Goal: Task Accomplishment & Management: Complete application form

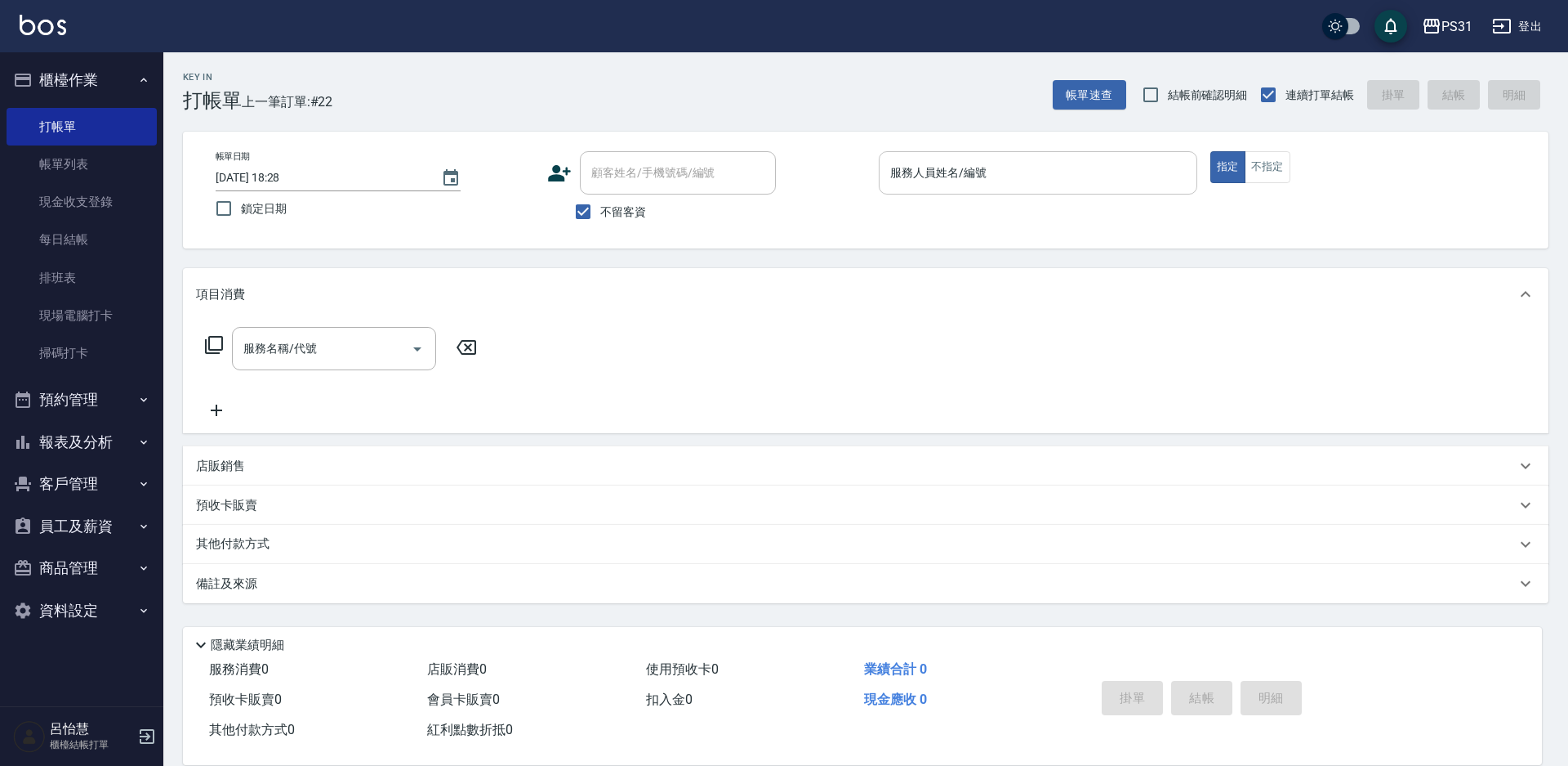
click at [1061, 152] on div "服務人員姓名/編號" at bounding box center [1037, 172] width 318 height 43
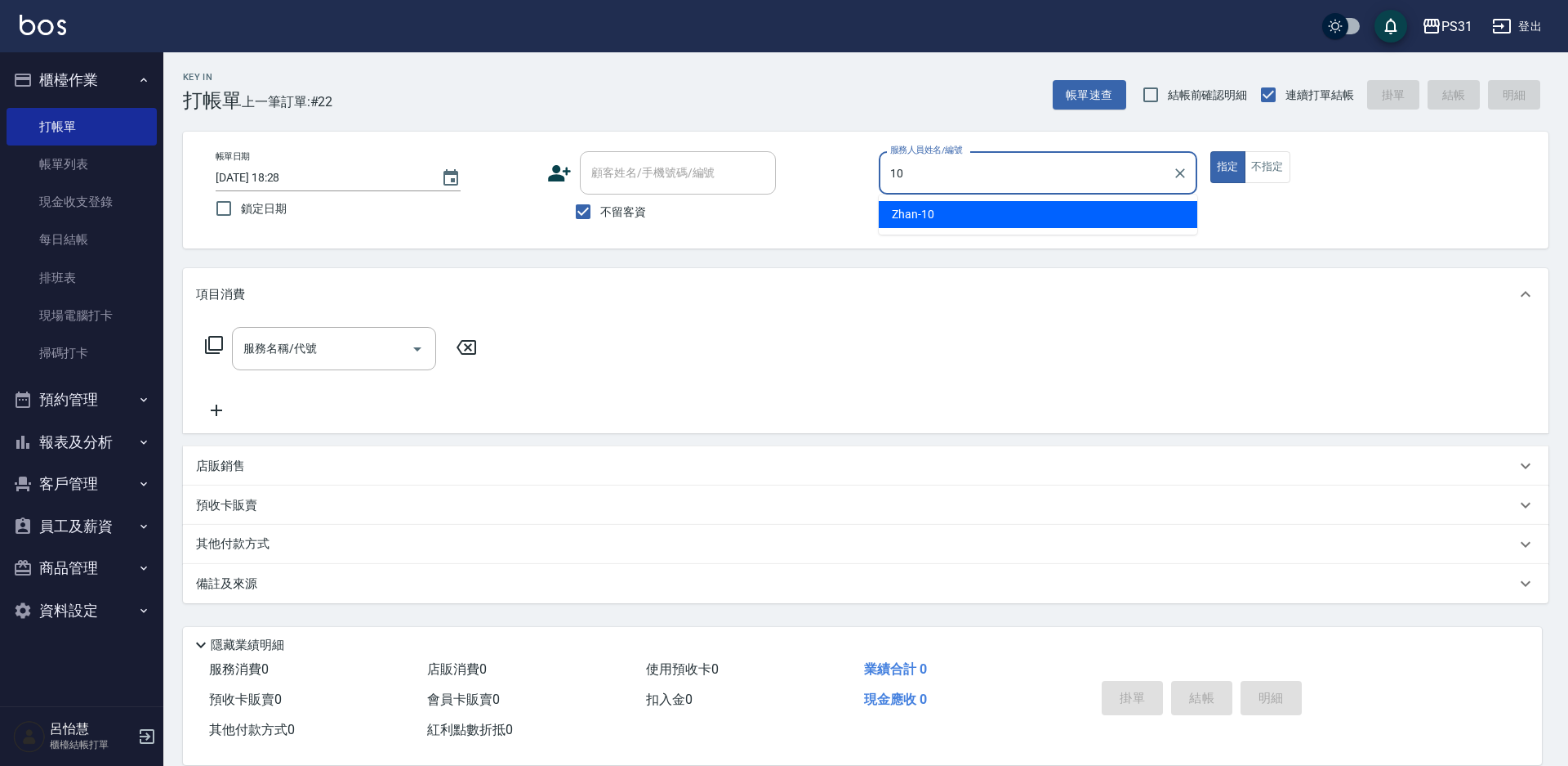
type input "Zhan-10"
type button "true"
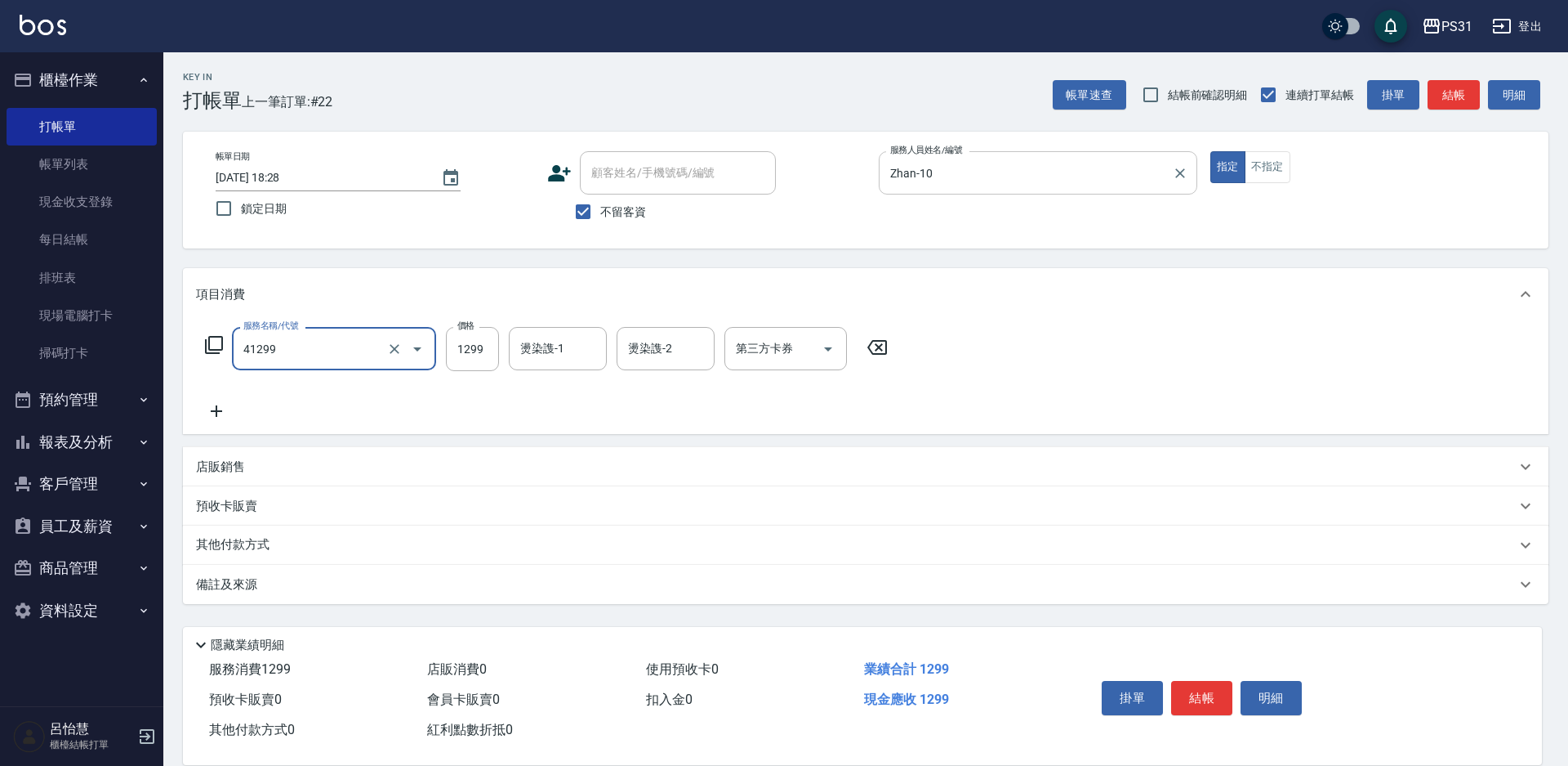
type input "長髮染髮(41299)"
type input "1449"
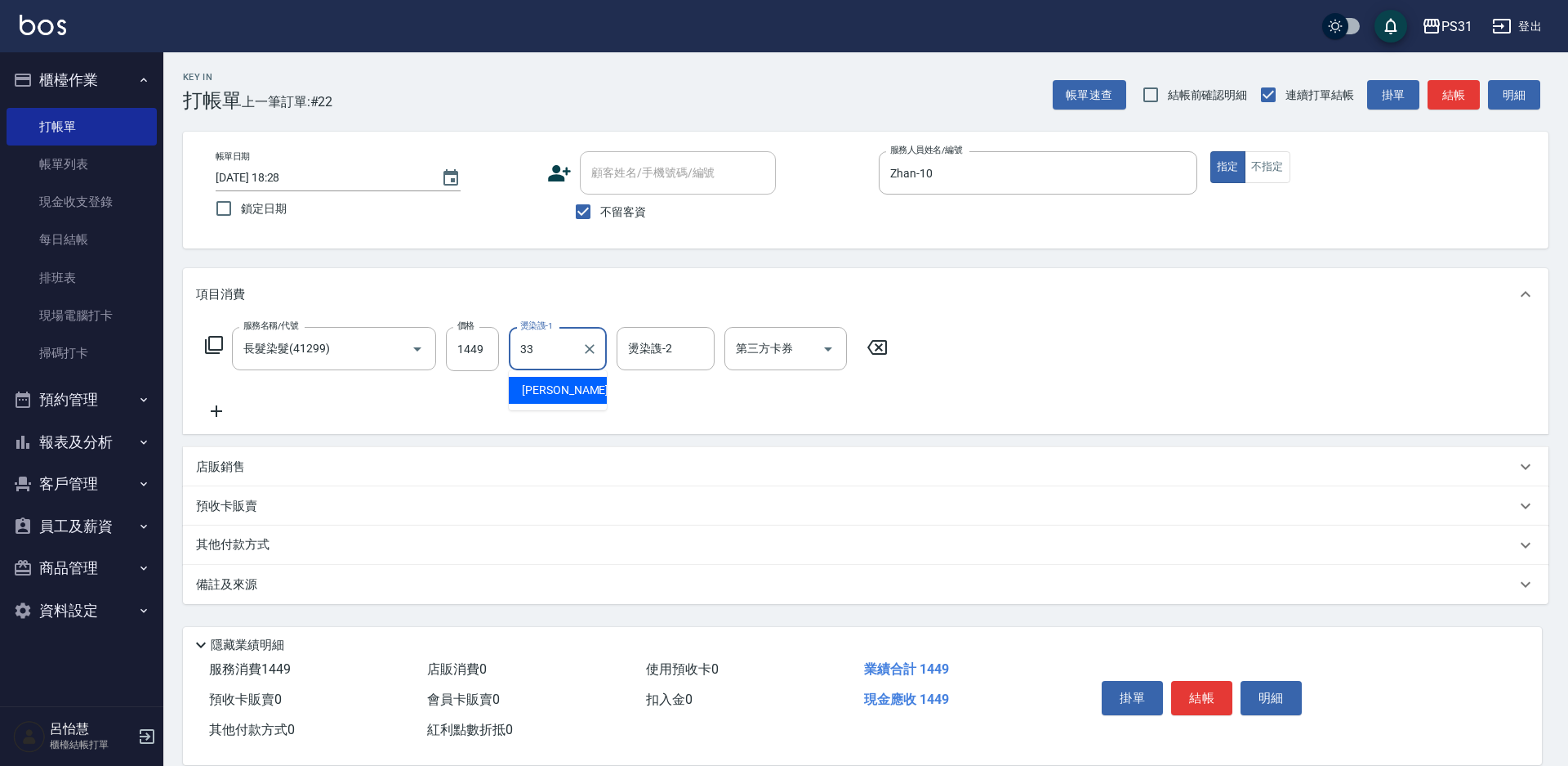
type input "[PERSON_NAME]-33"
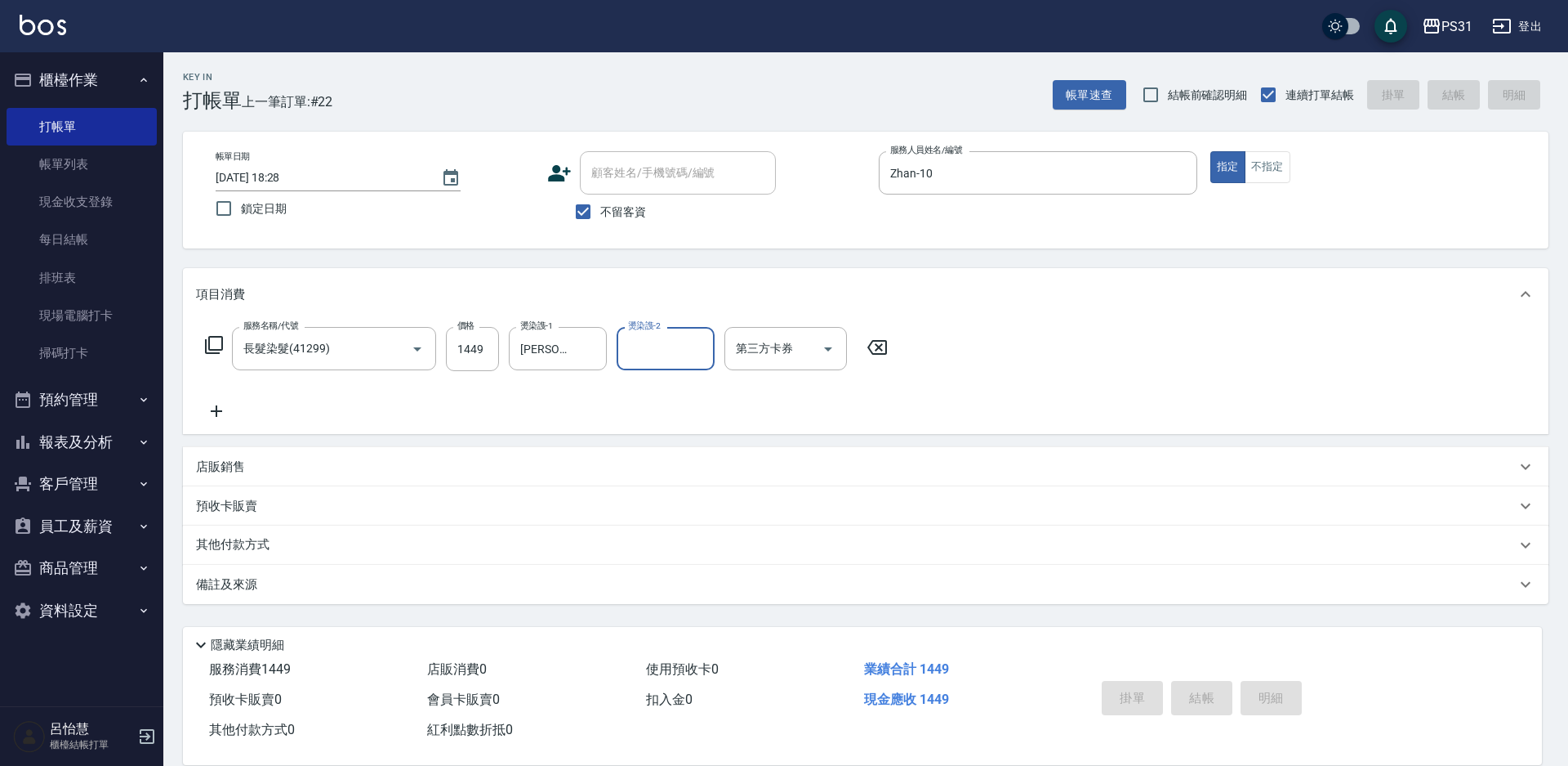
type input "[DATE] 19:02"
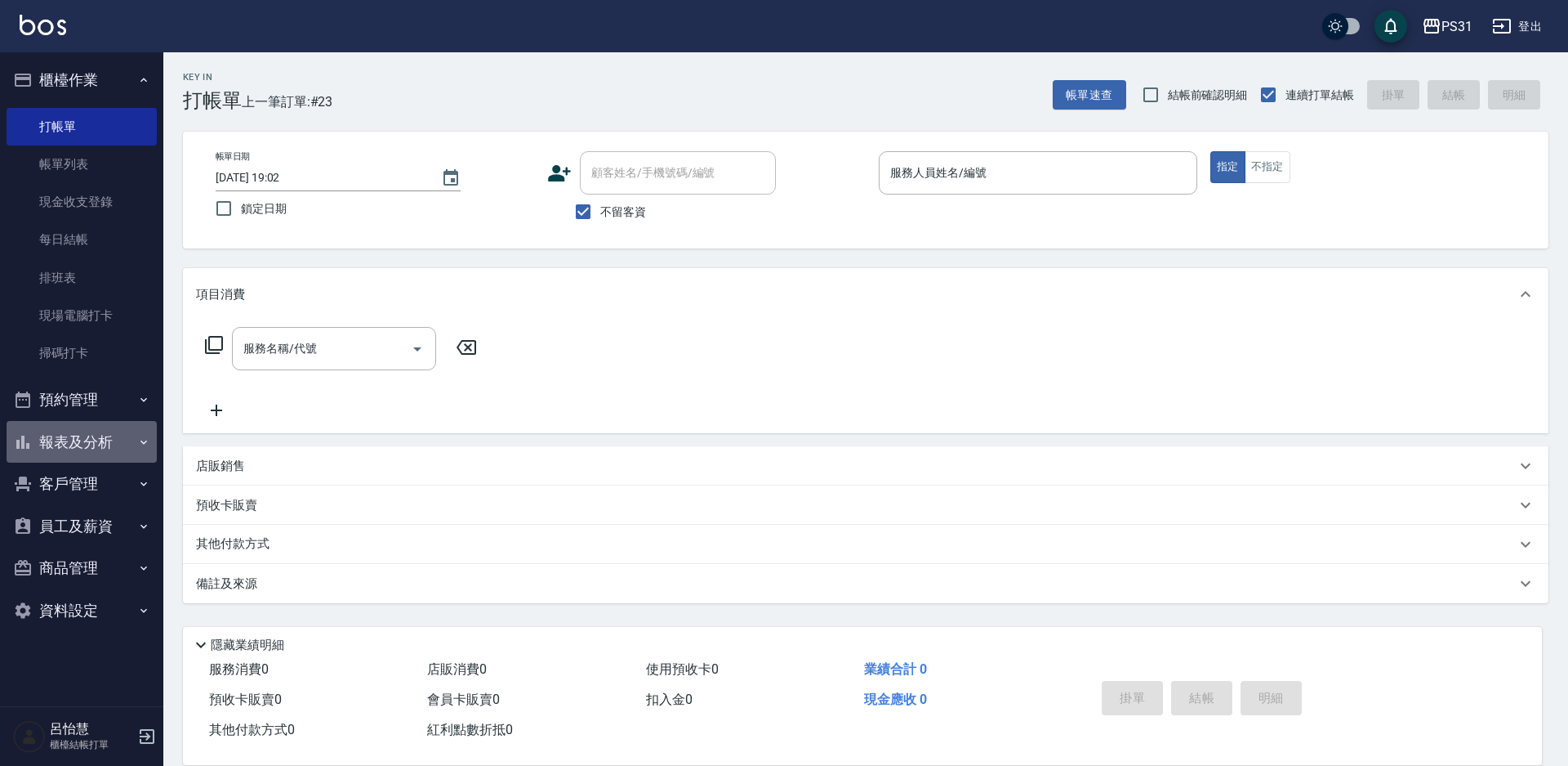
click at [61, 440] on button "報表及分析" at bounding box center [82, 442] width 150 height 42
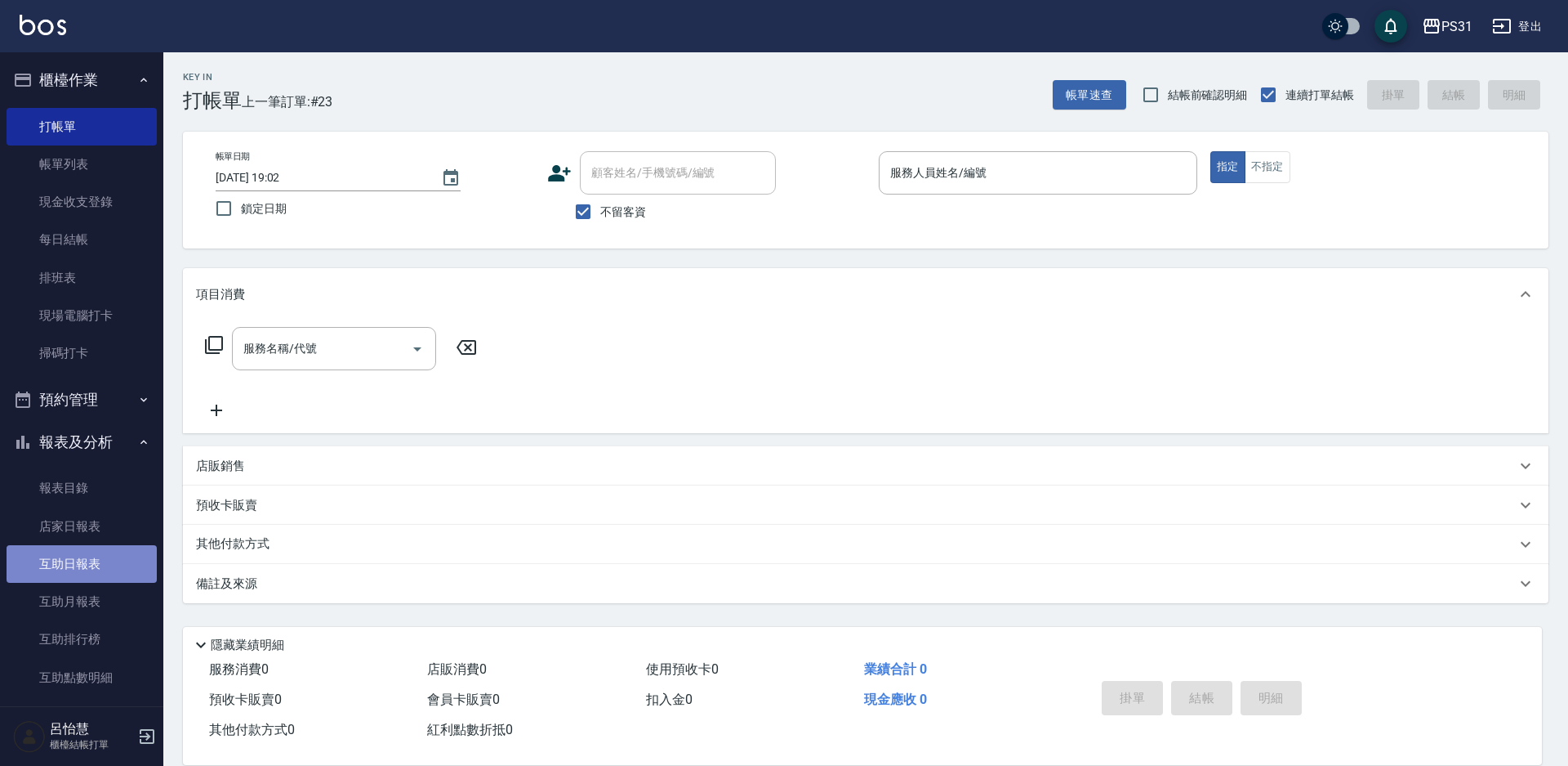
click at [95, 565] on link "互助日報表" at bounding box center [82, 563] width 150 height 38
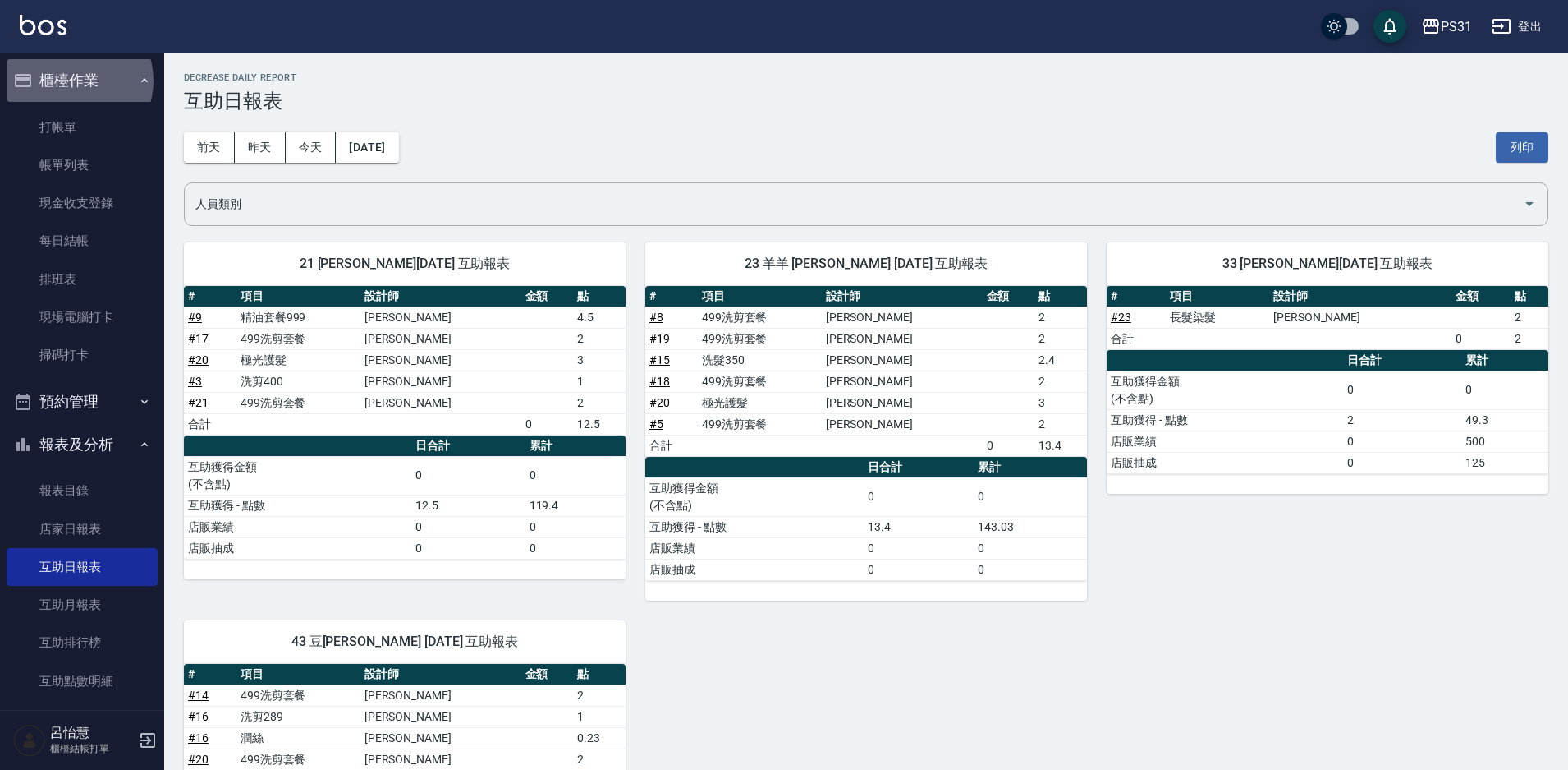
click at [75, 80] on button "櫃檯作業" at bounding box center [82, 80] width 151 height 42
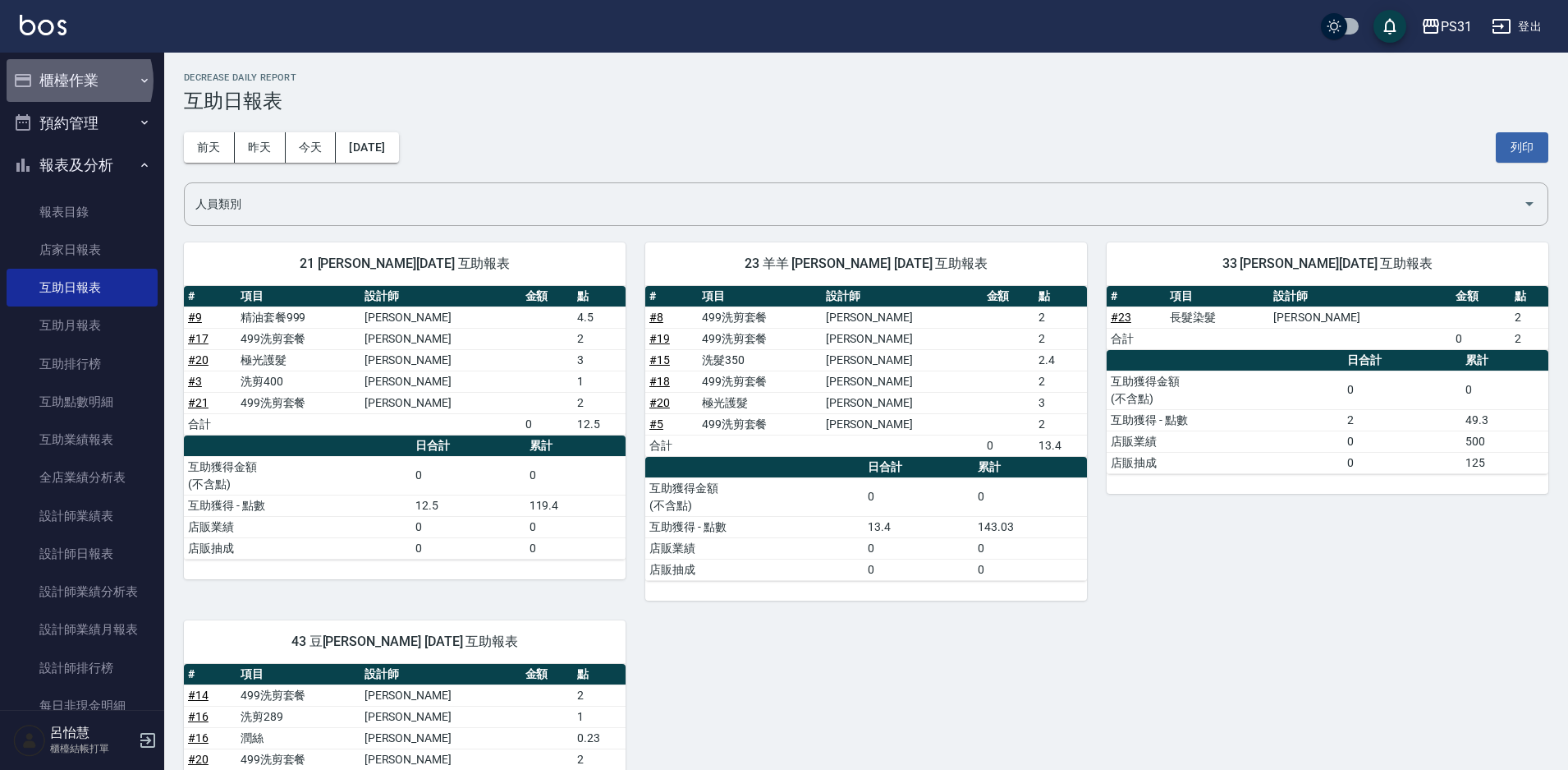
click at [75, 80] on button "櫃檯作業" at bounding box center [82, 80] width 151 height 42
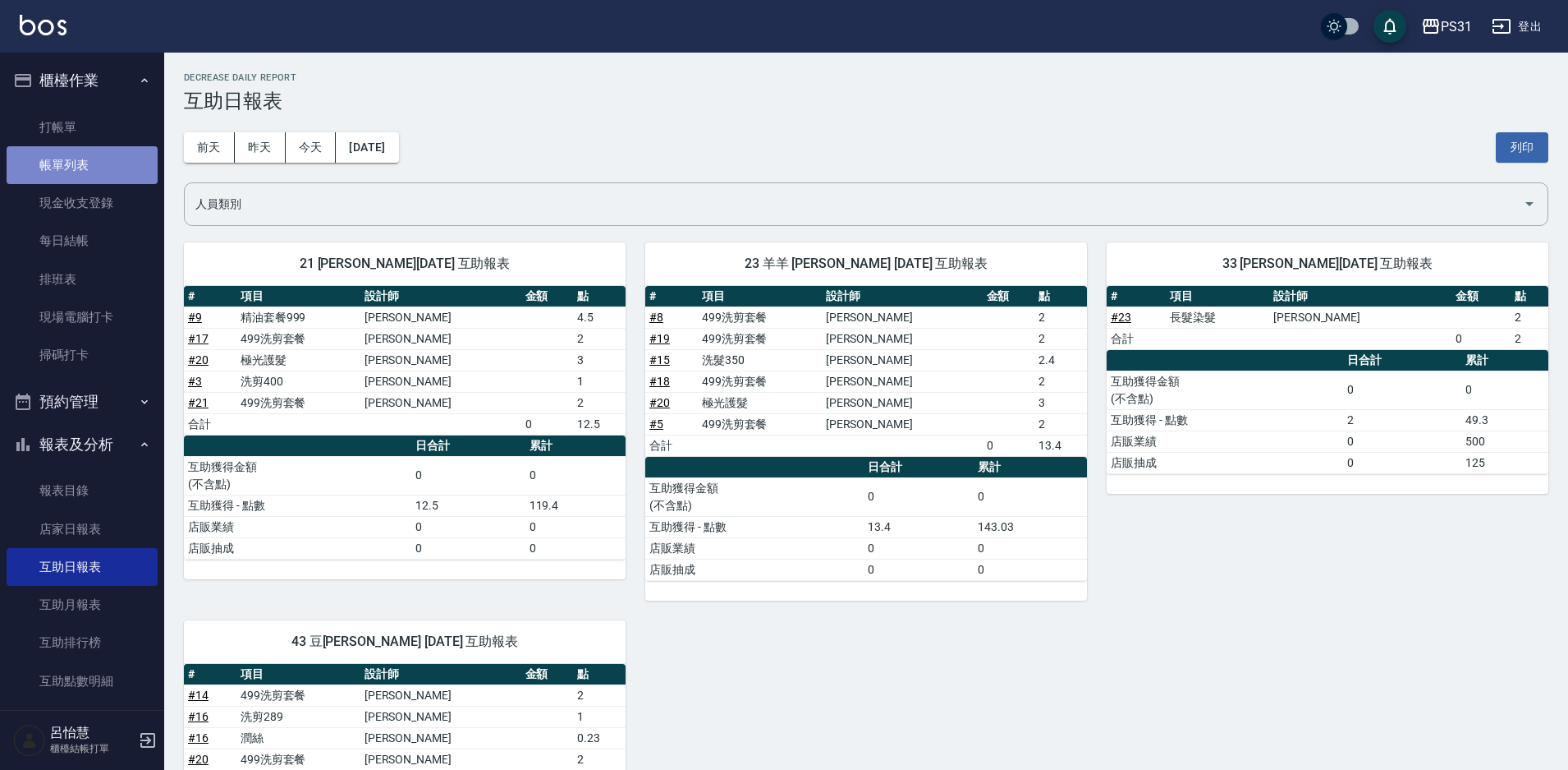
click at [83, 170] on link "帳單列表" at bounding box center [82, 165] width 151 height 38
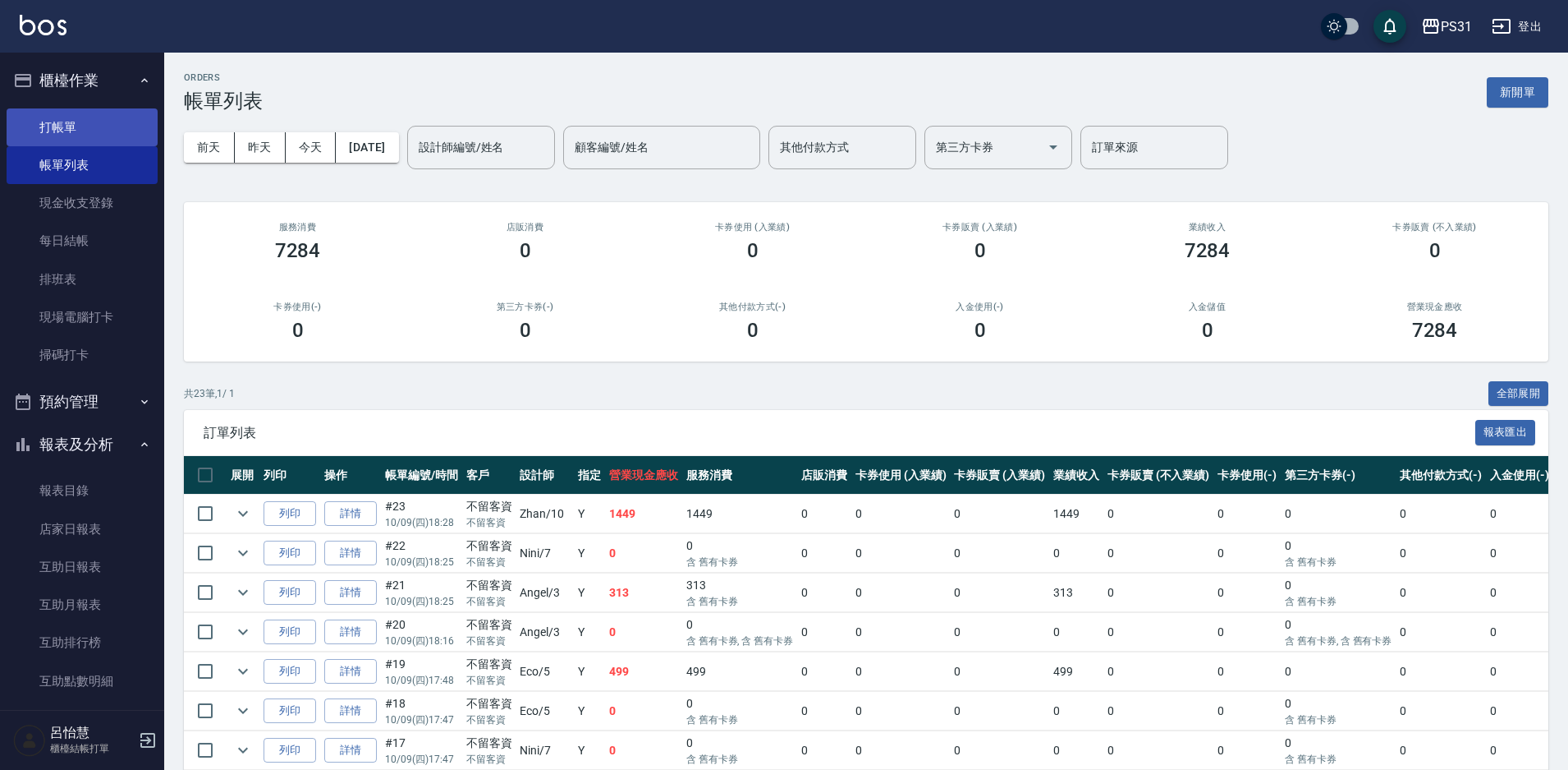
click at [52, 109] on link "打帳單" at bounding box center [82, 127] width 151 height 38
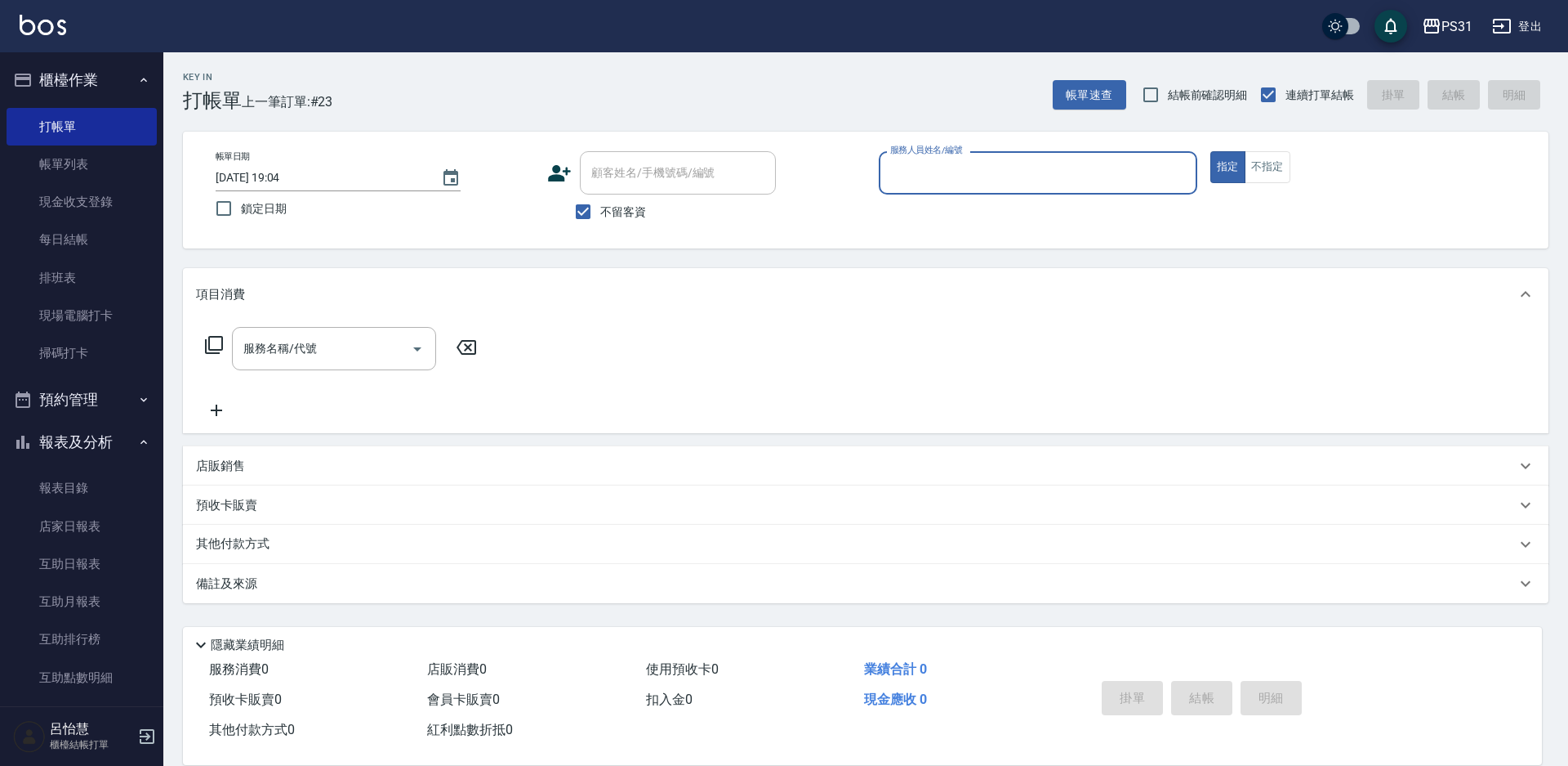
click at [83, 430] on button "報表及分析" at bounding box center [82, 442] width 150 height 42
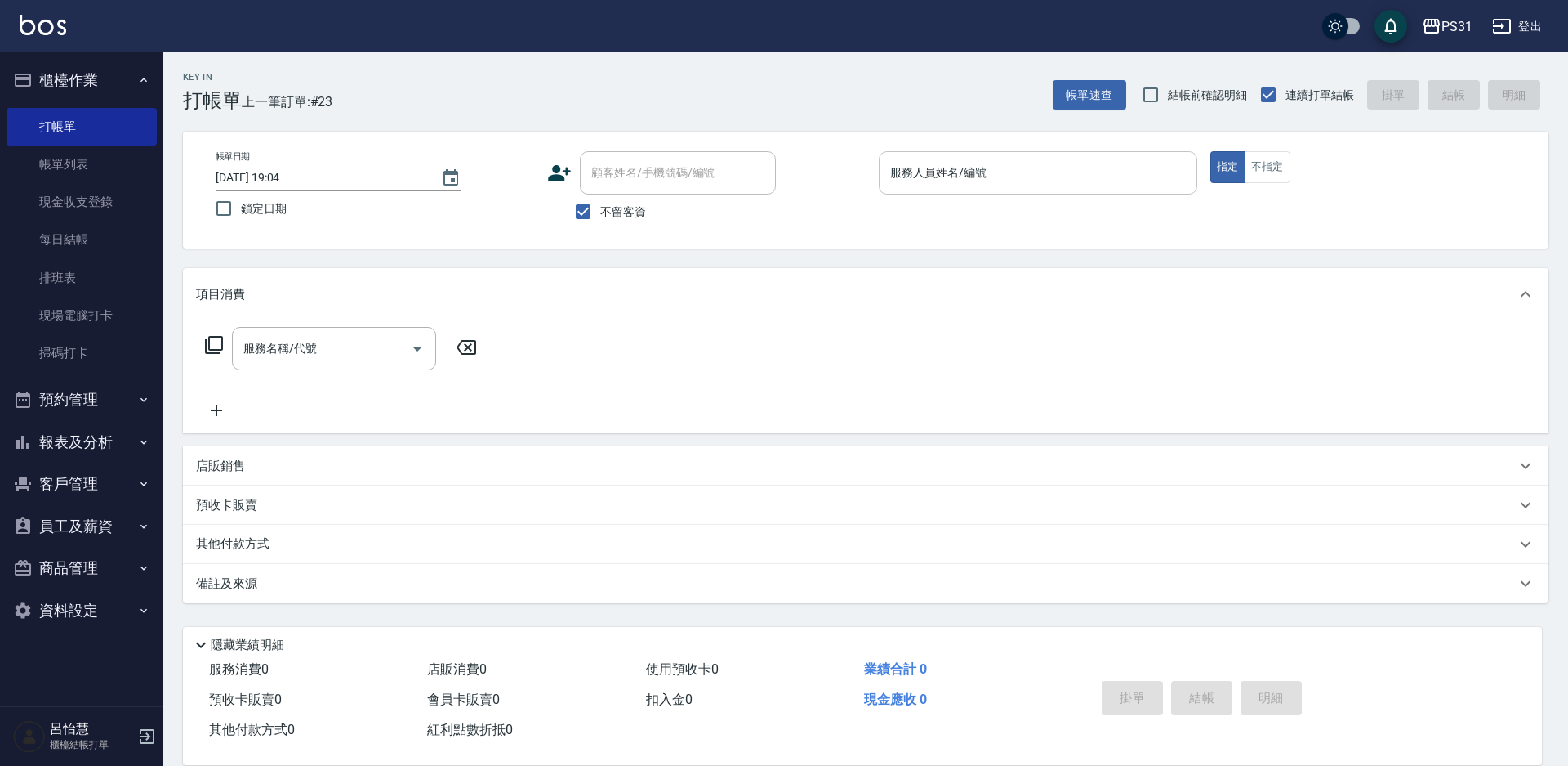
click at [999, 153] on div "服務人員姓名/編號" at bounding box center [1037, 172] width 318 height 43
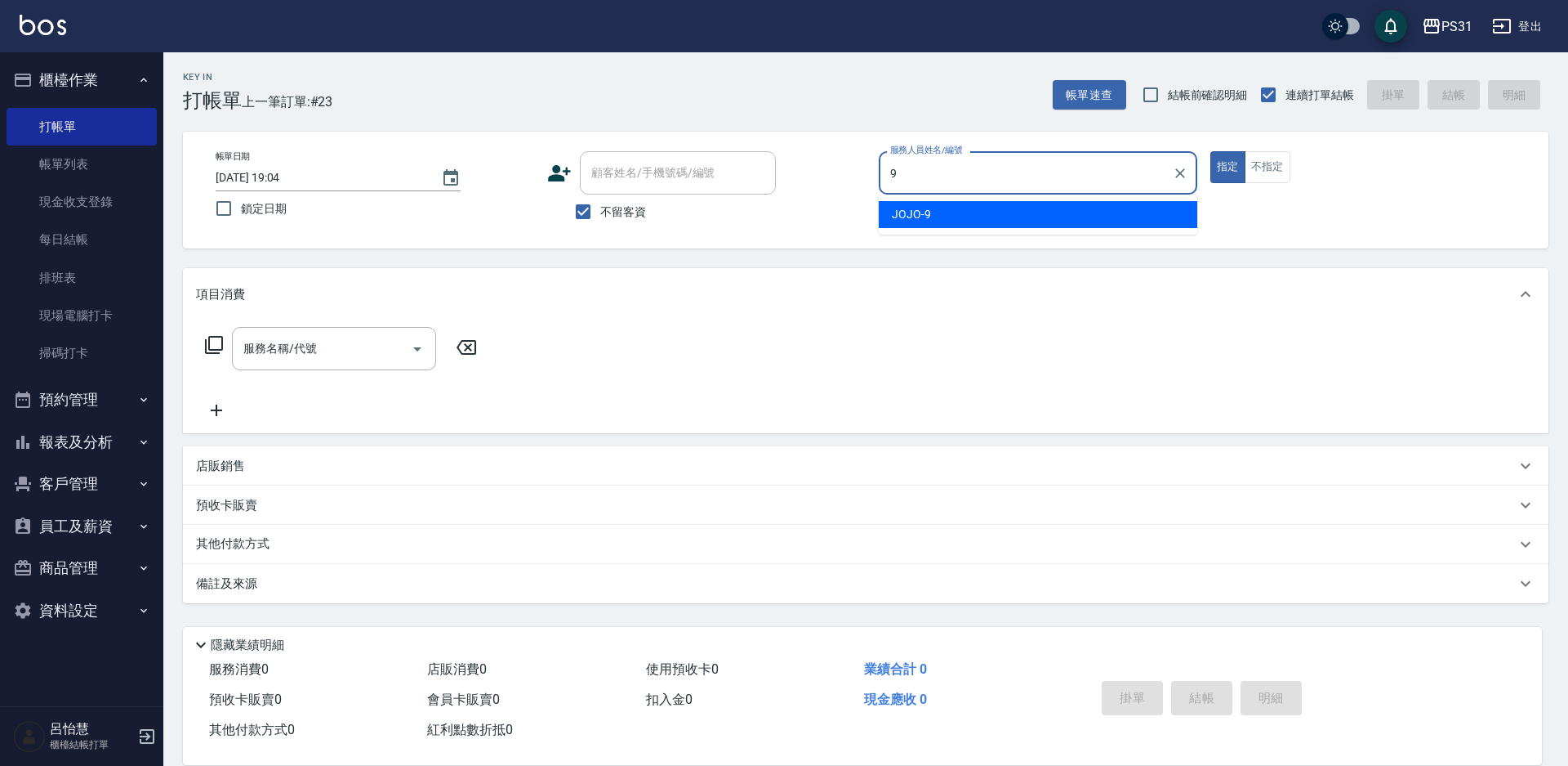
type input "JOJO-9"
type button "true"
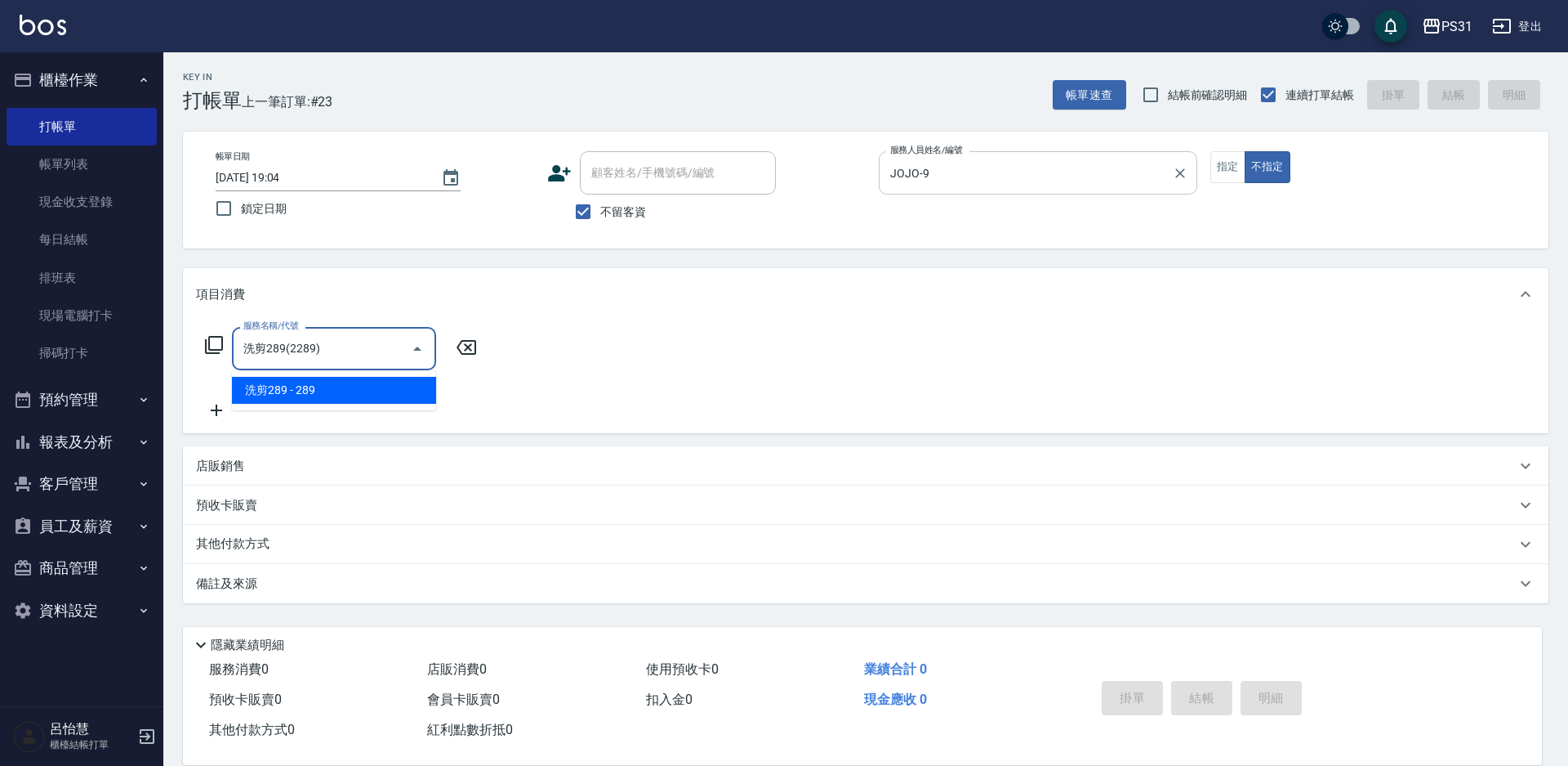
type input "洗剪289(2289)"
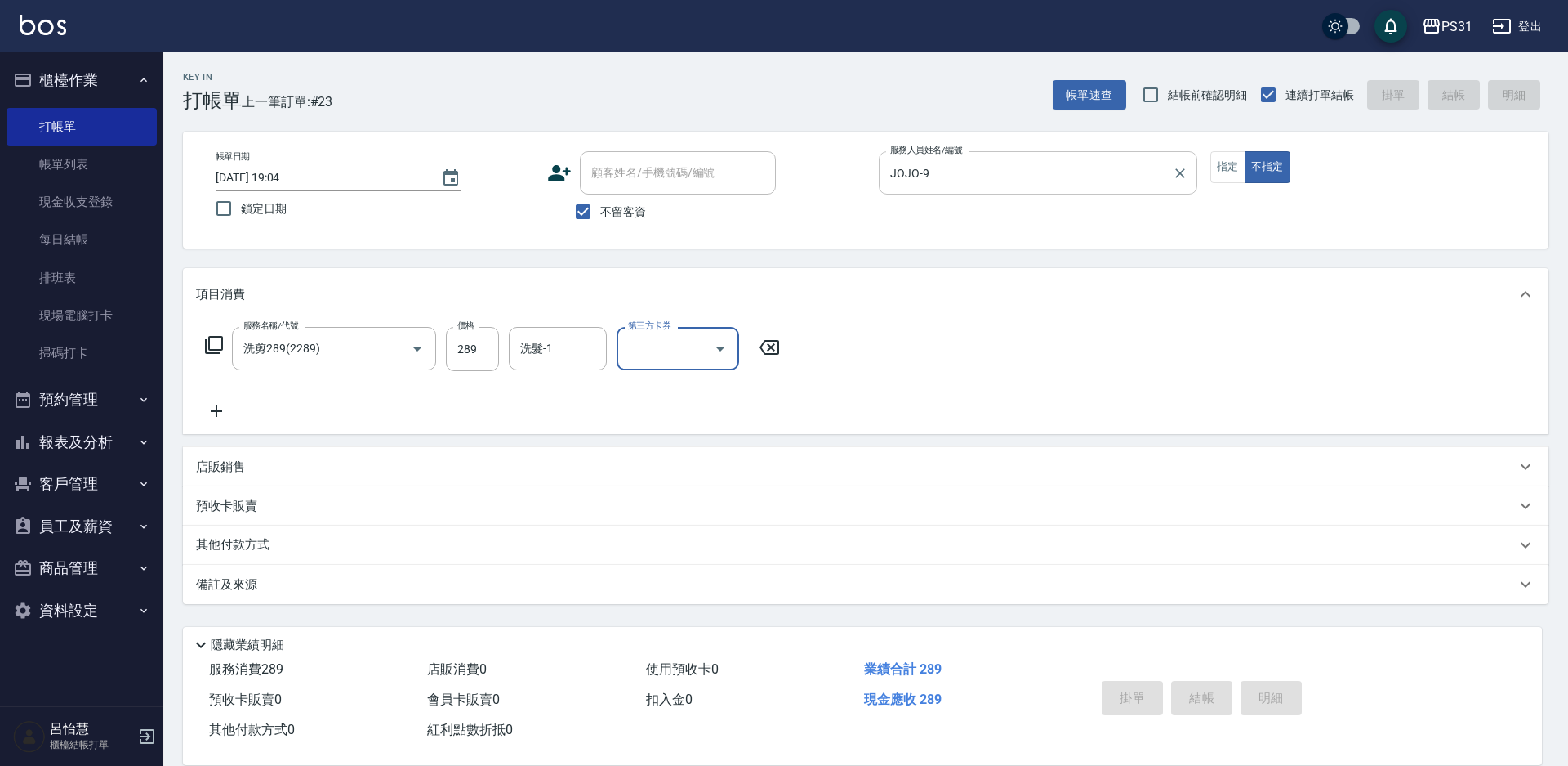
type input "[DATE] 19:09"
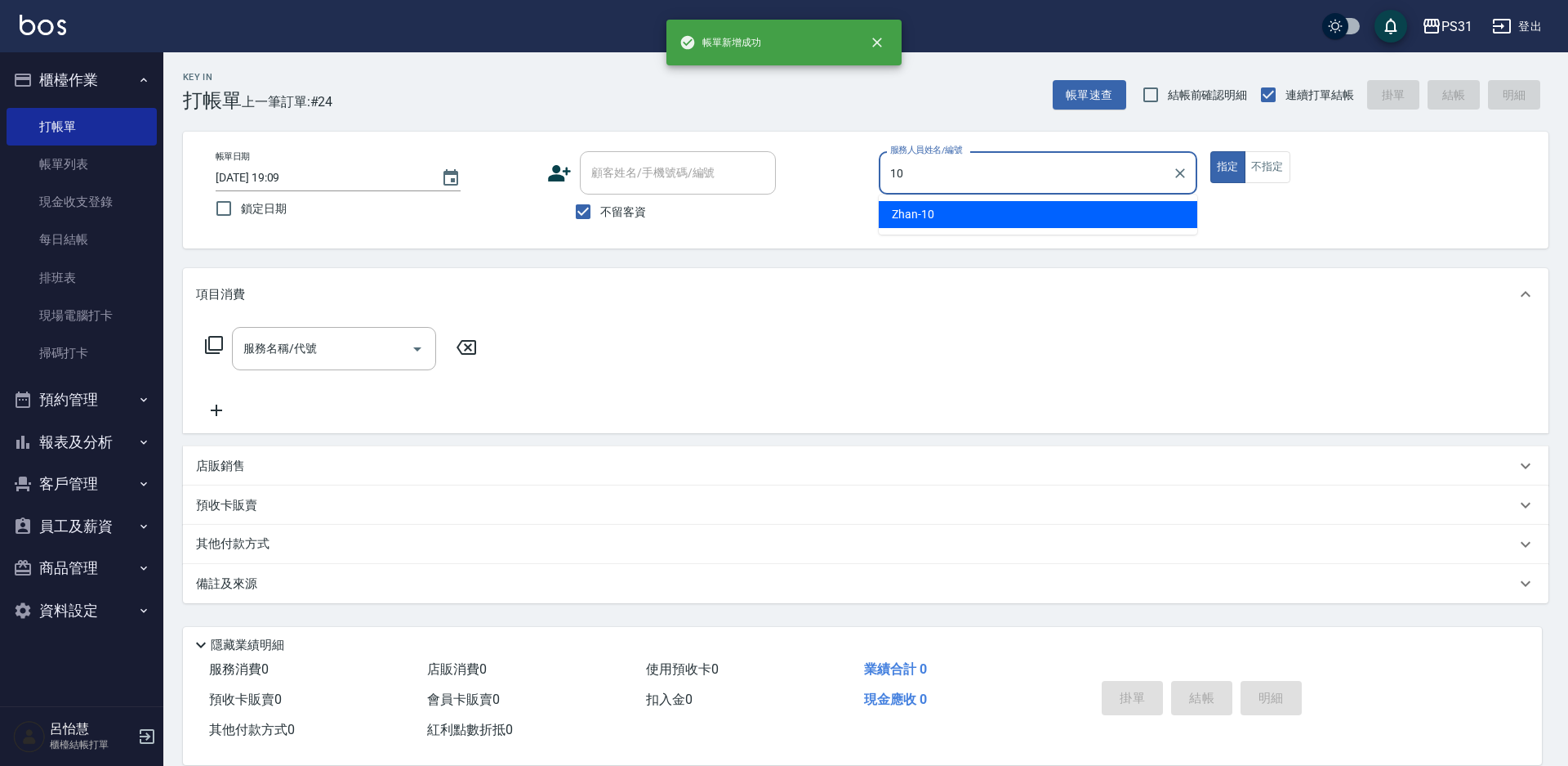
type input "Zhan-10"
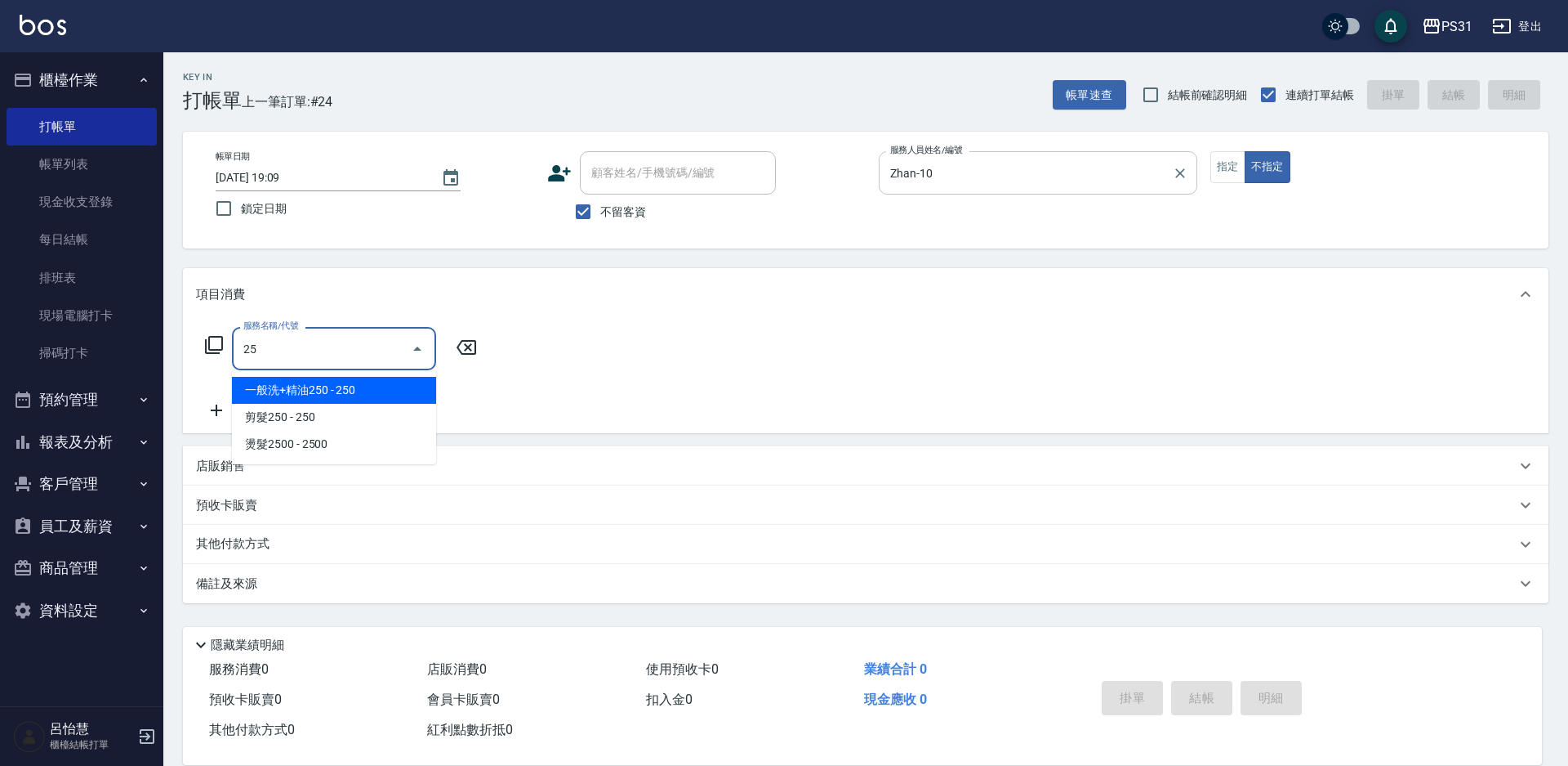
type input "250"
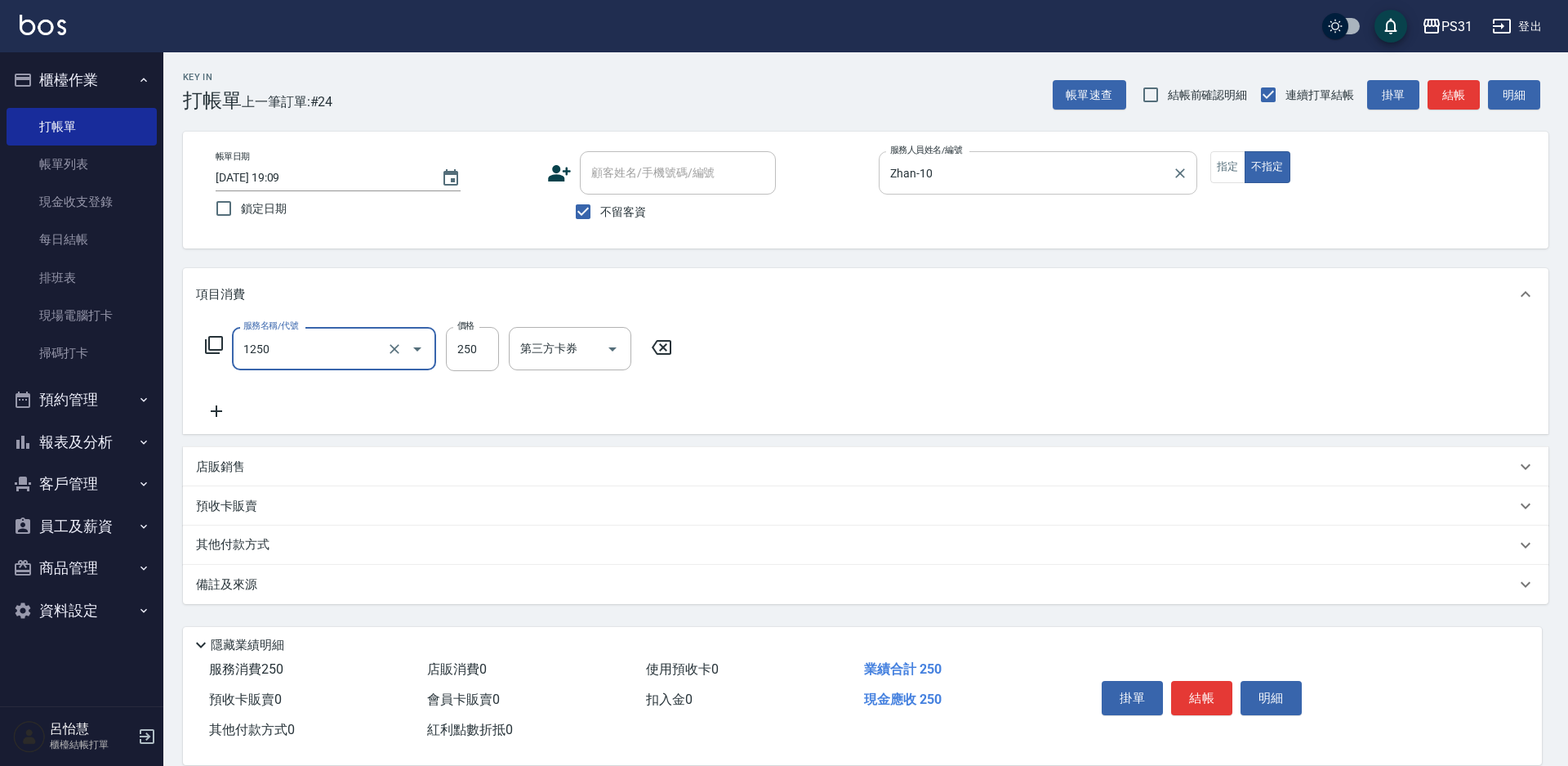
type input "一般洗+精油250(1250)"
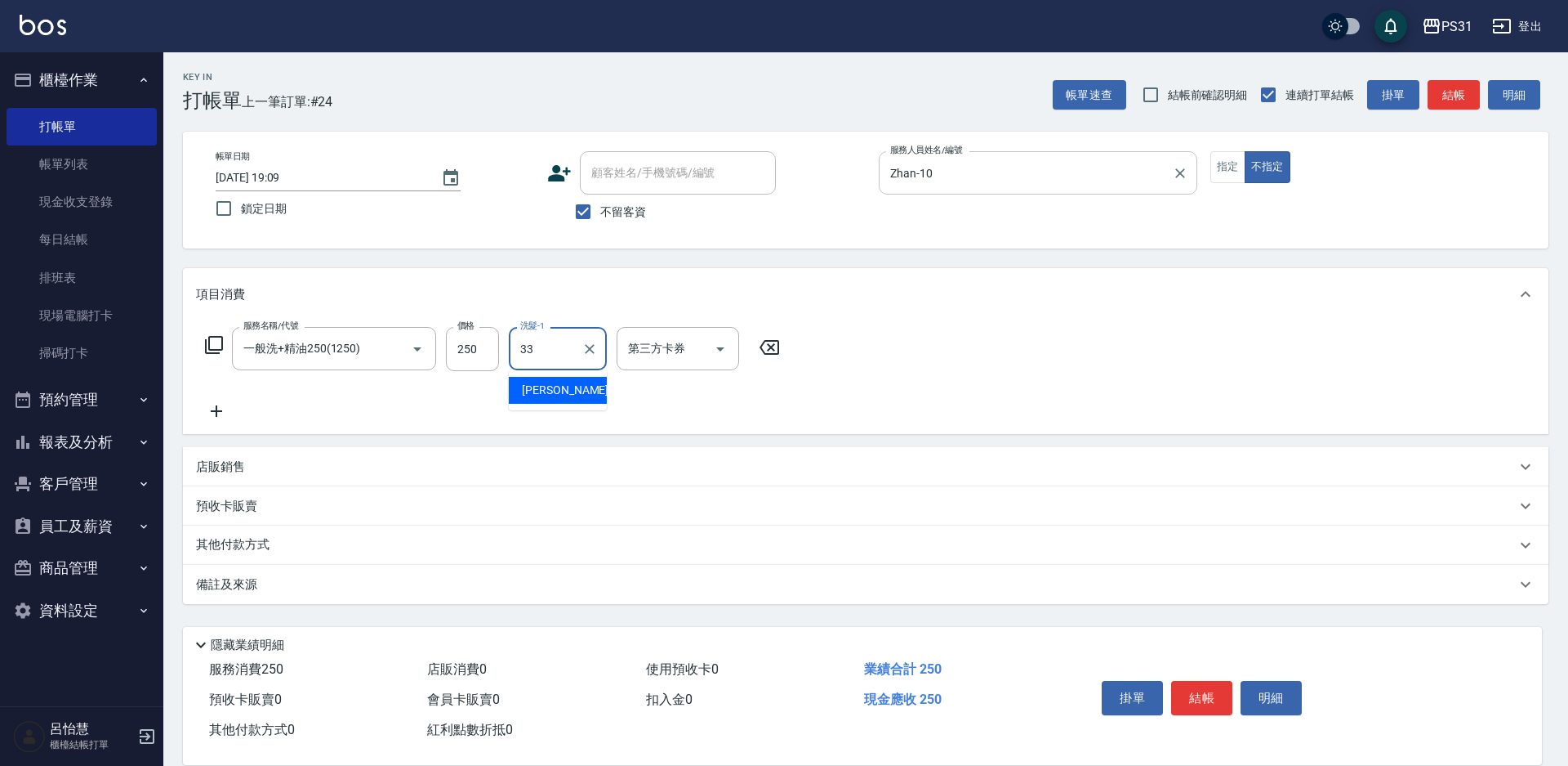
type input "[PERSON_NAME]-33"
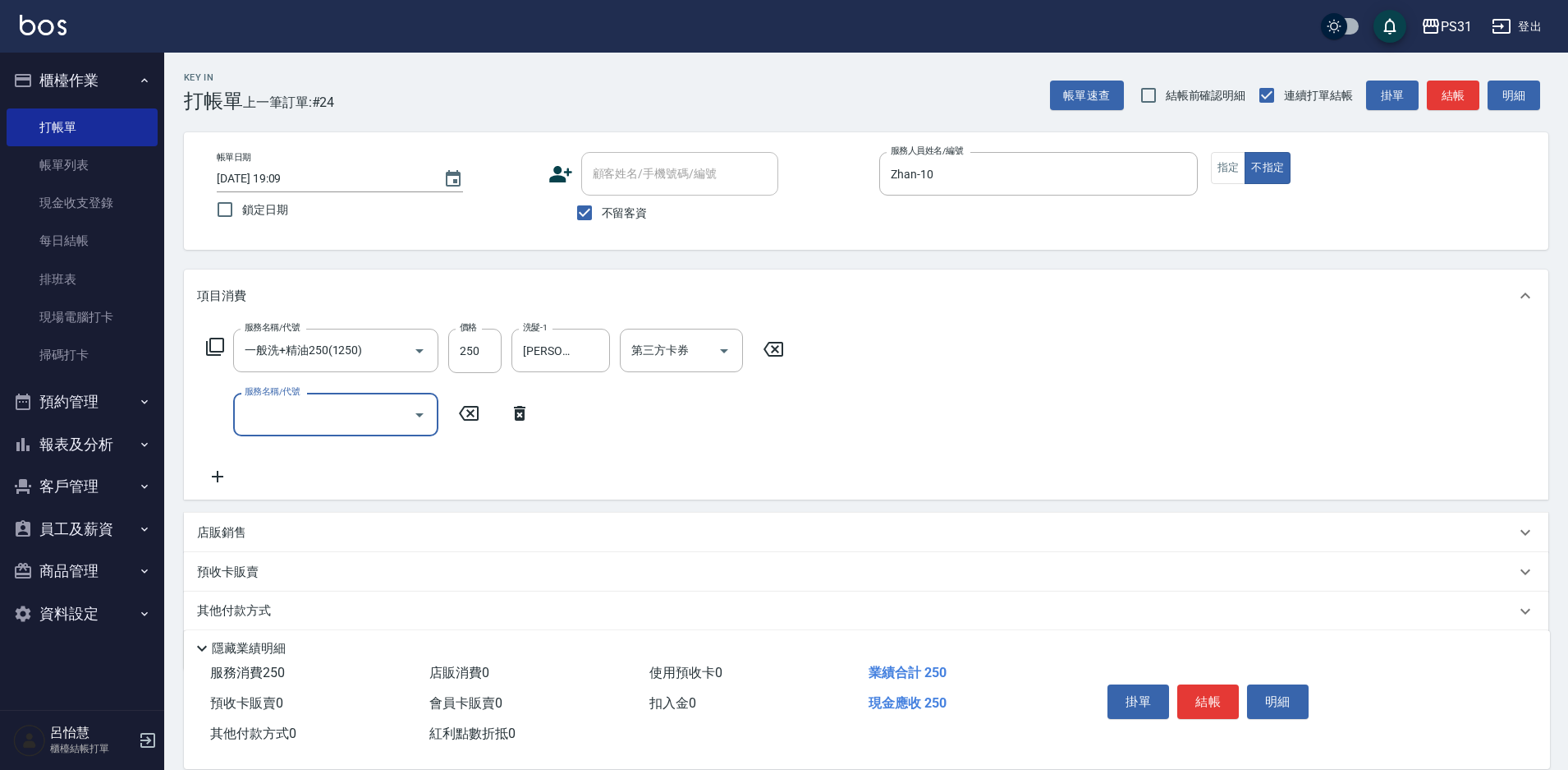
click at [216, 335] on div "服務名稱/代號 一般洗+精油250(1250) 服務名稱/代號 價格 250 價格 洗髮-1 [PERSON_NAME]-33 洗髮-1 第三方卡券 第三方卡券" at bounding box center [496, 350] width 597 height 44
click at [214, 348] on icon at bounding box center [215, 346] width 19 height 19
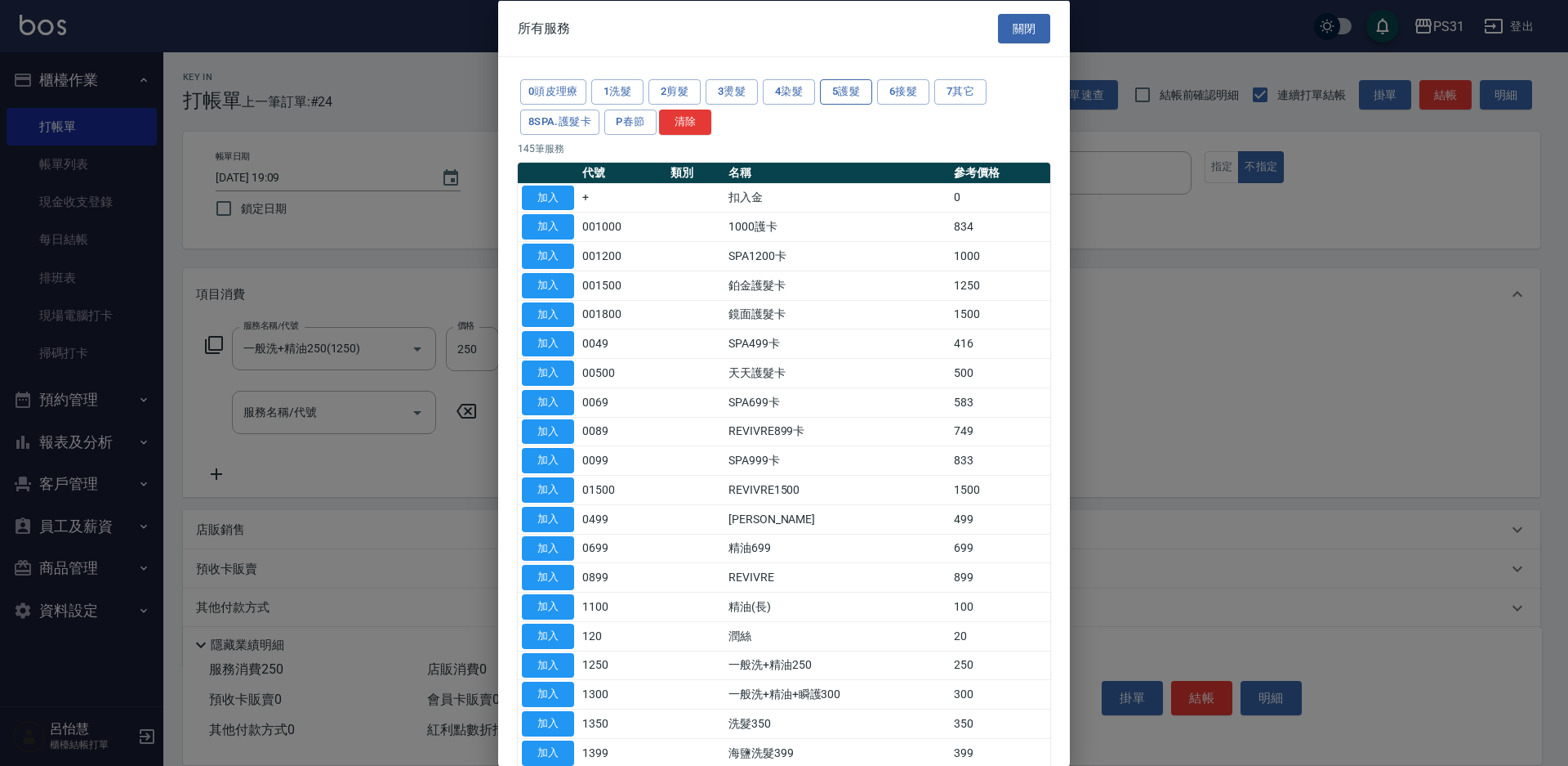
click at [846, 90] on button "5護髮" at bounding box center [845, 92] width 52 height 26
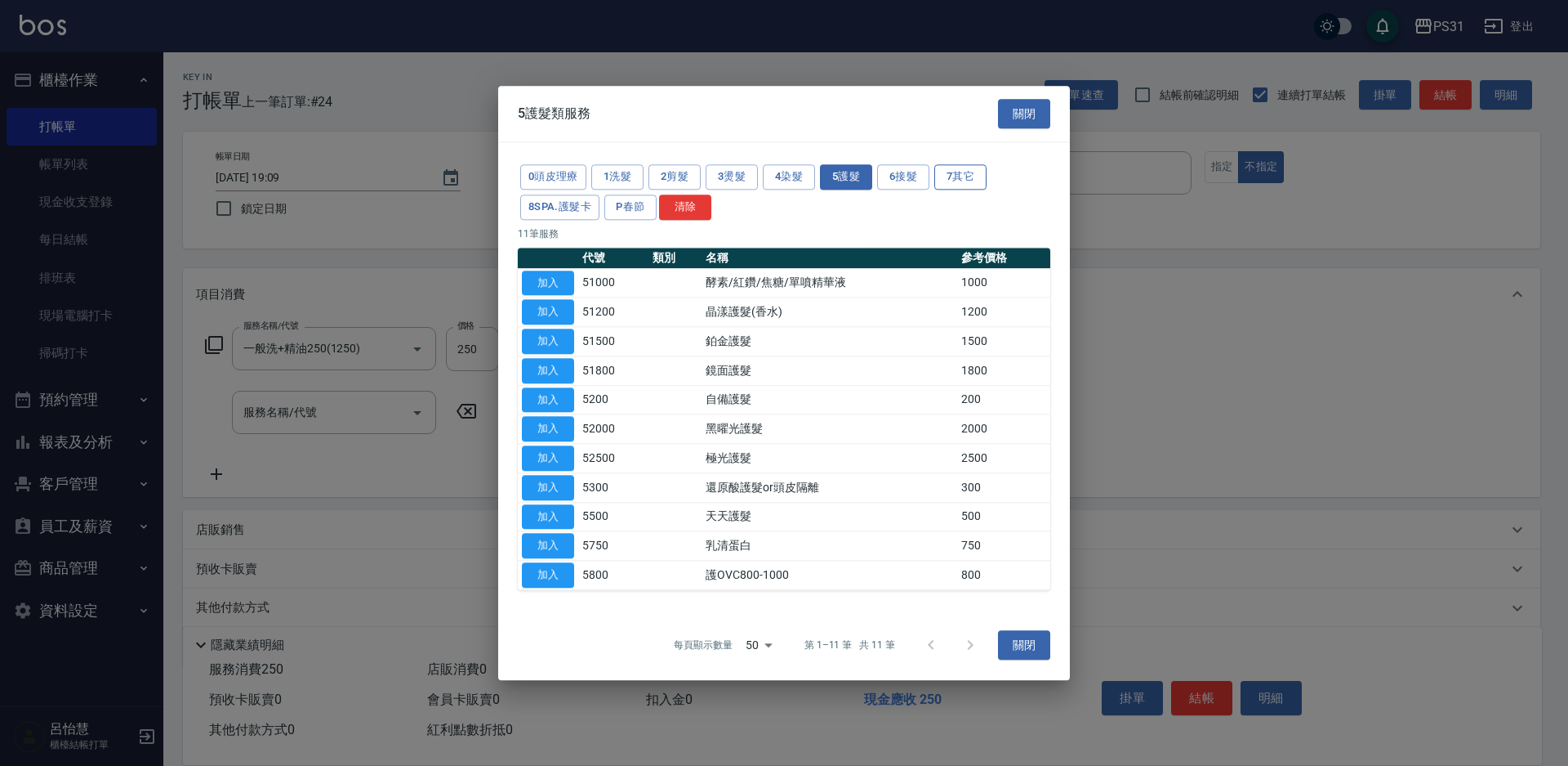
click at [962, 172] on button "7其它" at bounding box center [960, 177] width 52 height 26
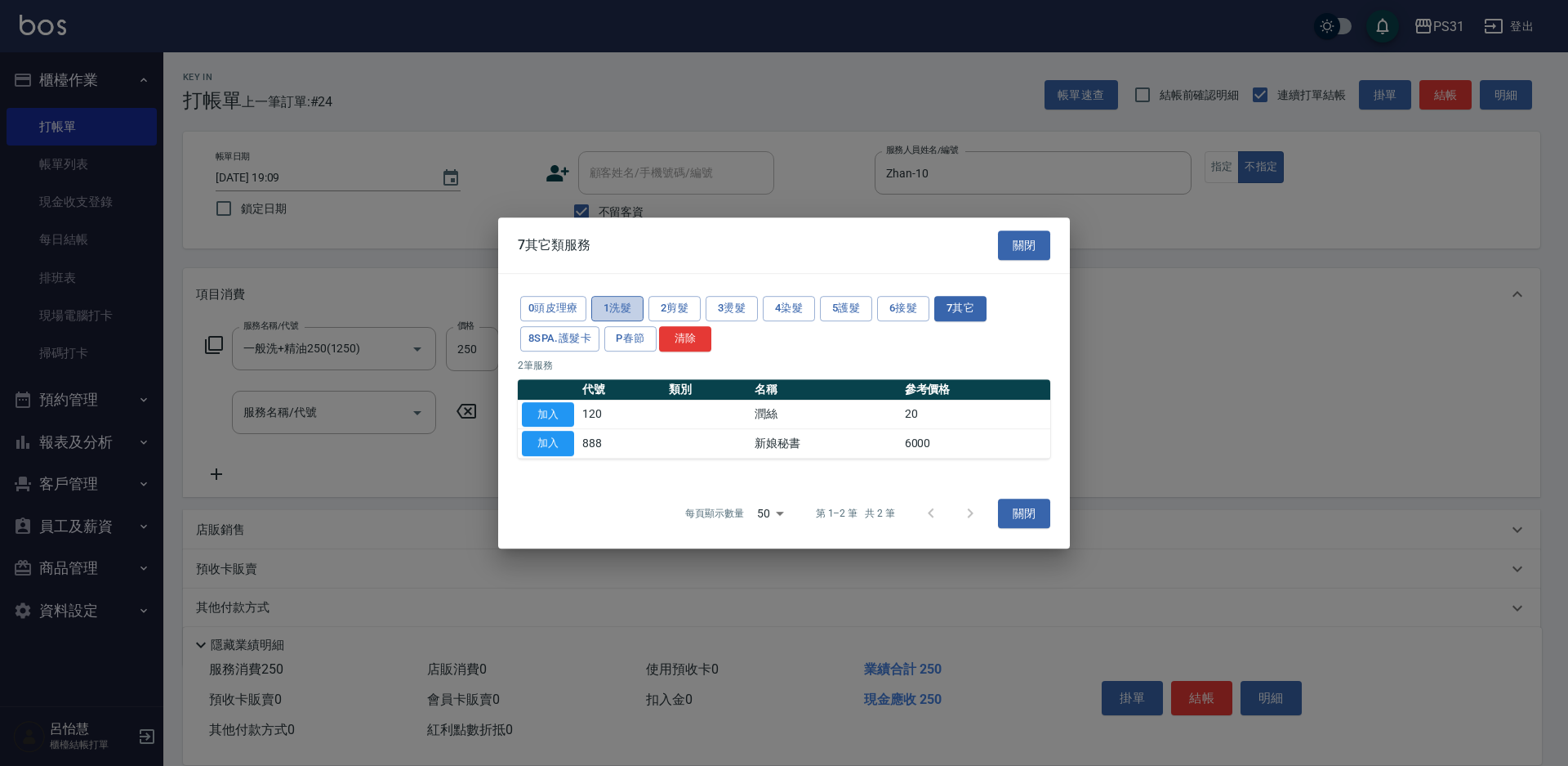
click at [605, 308] on button "1洗髮" at bounding box center [617, 308] width 52 height 26
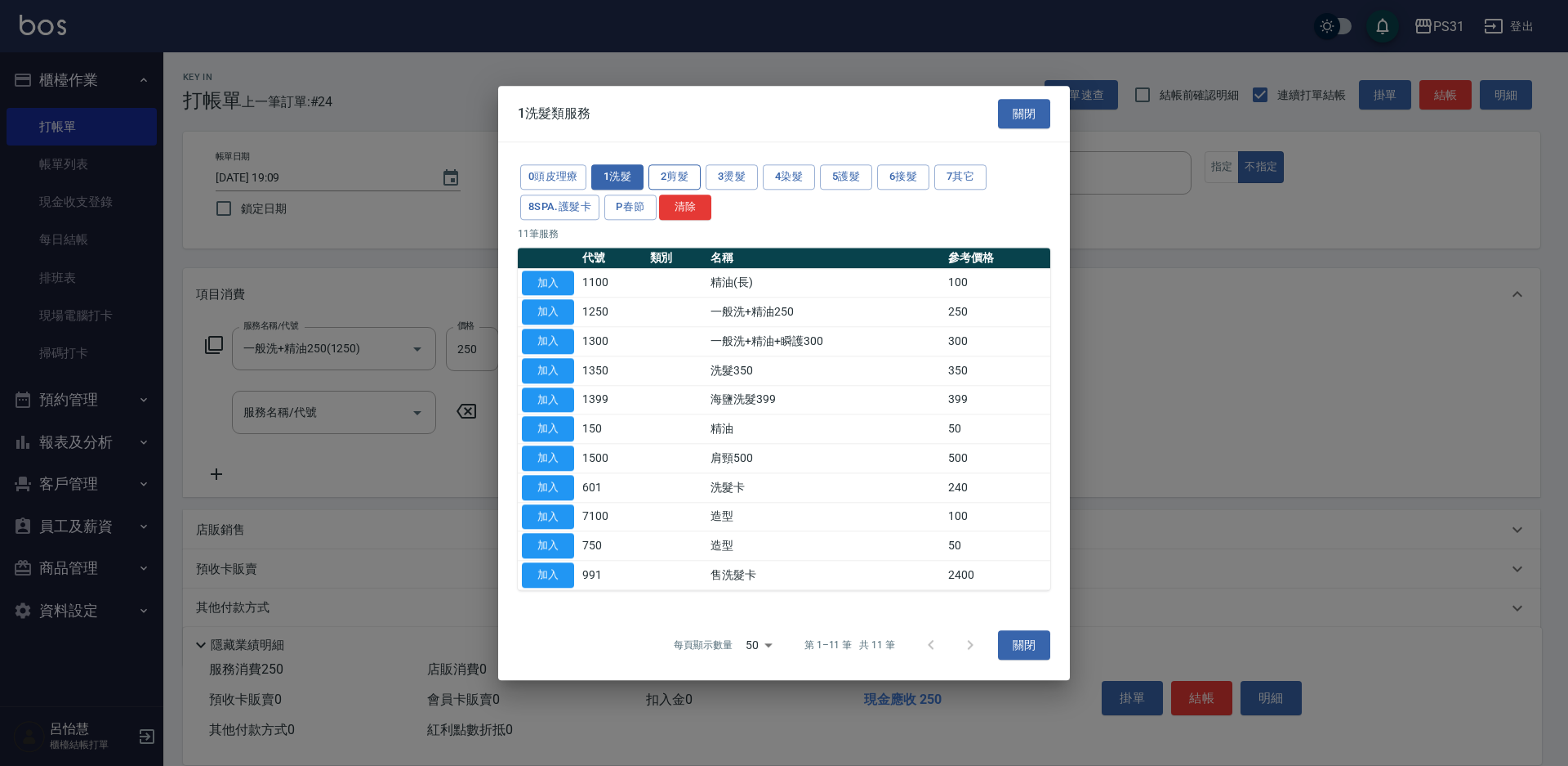
click at [669, 171] on button "2剪髮" at bounding box center [674, 177] width 52 height 26
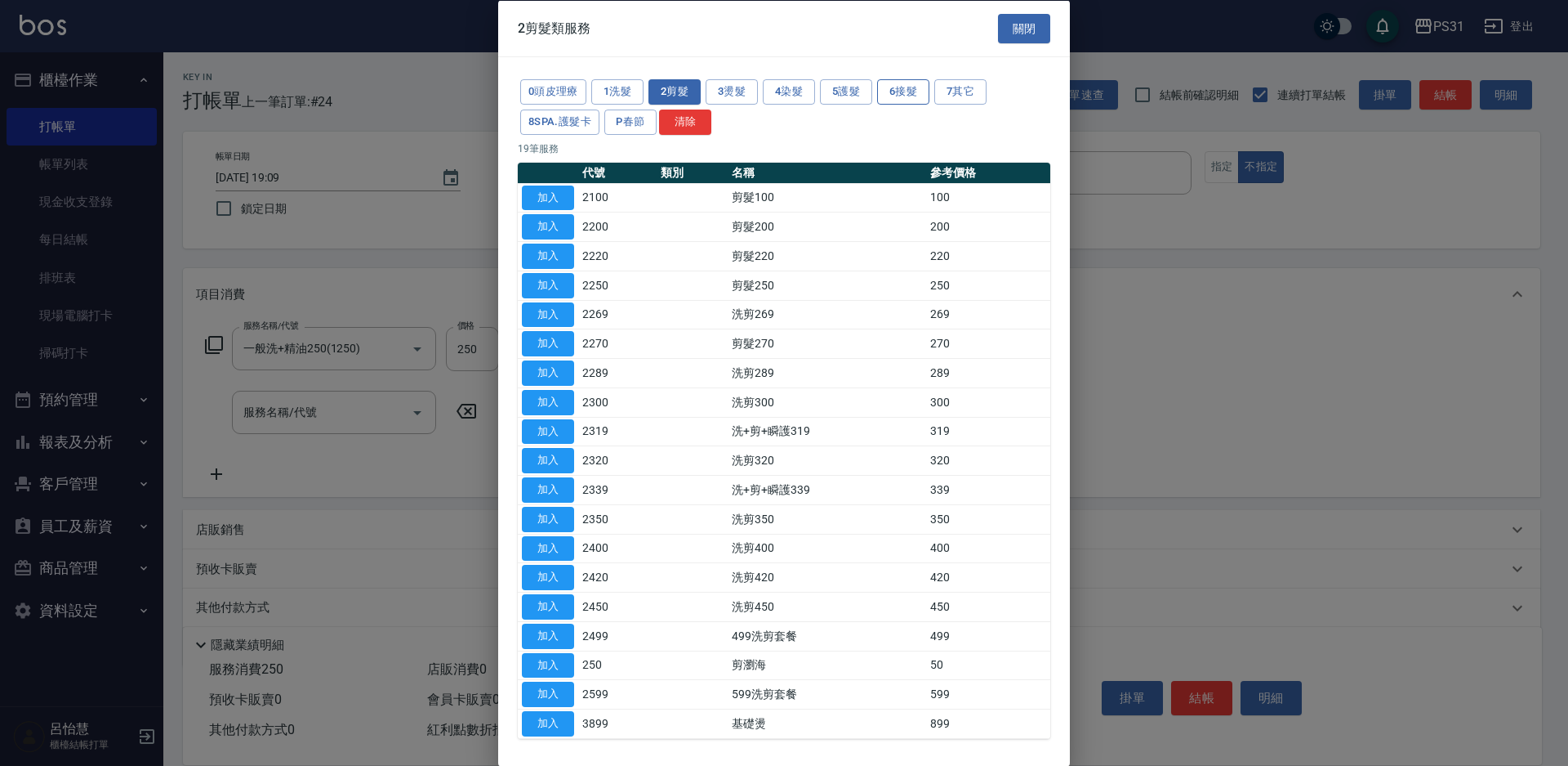
click at [903, 87] on button "6接髮" at bounding box center [903, 92] width 52 height 26
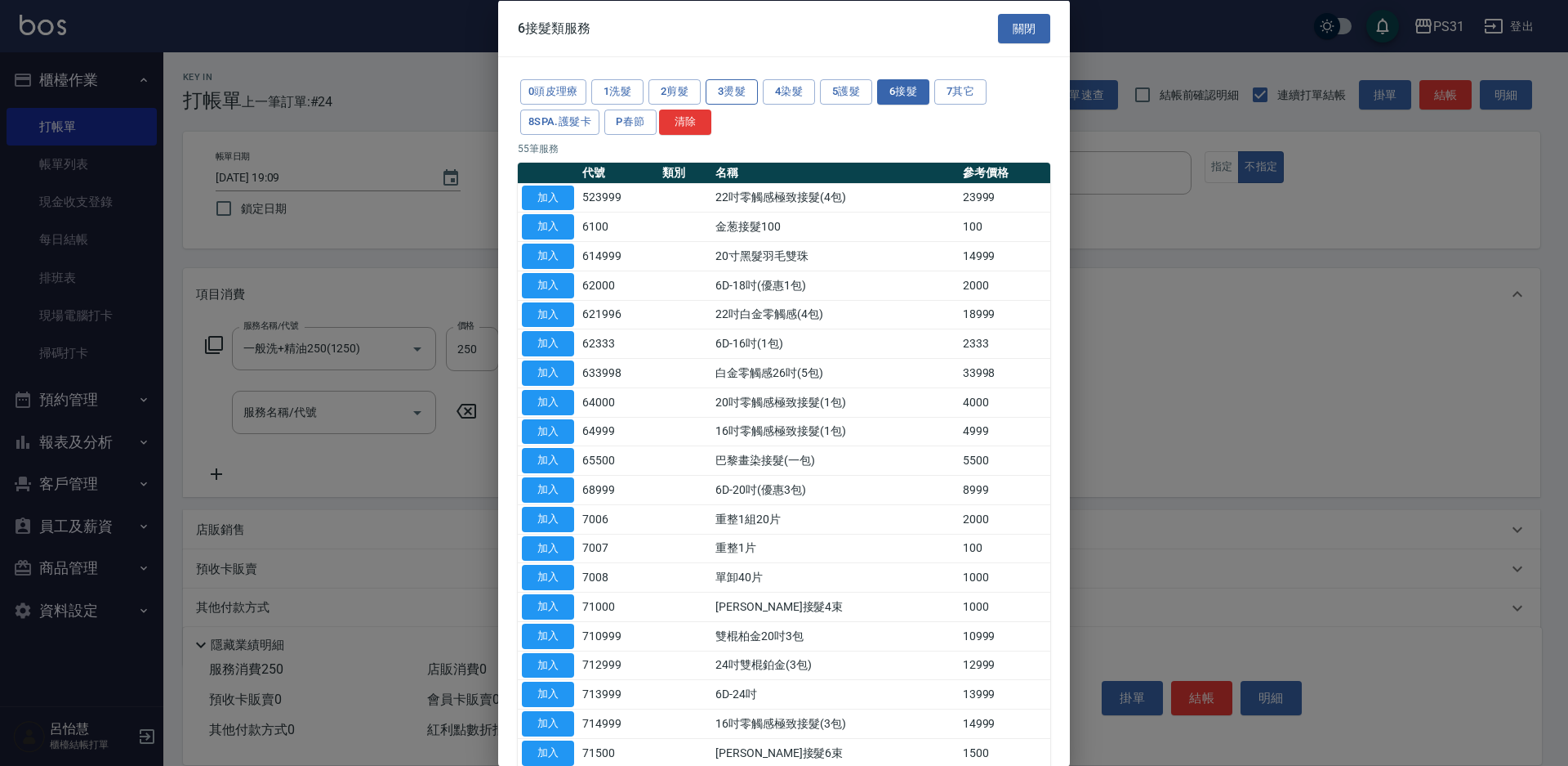
click at [730, 86] on button "3燙髮" at bounding box center [732, 92] width 52 height 26
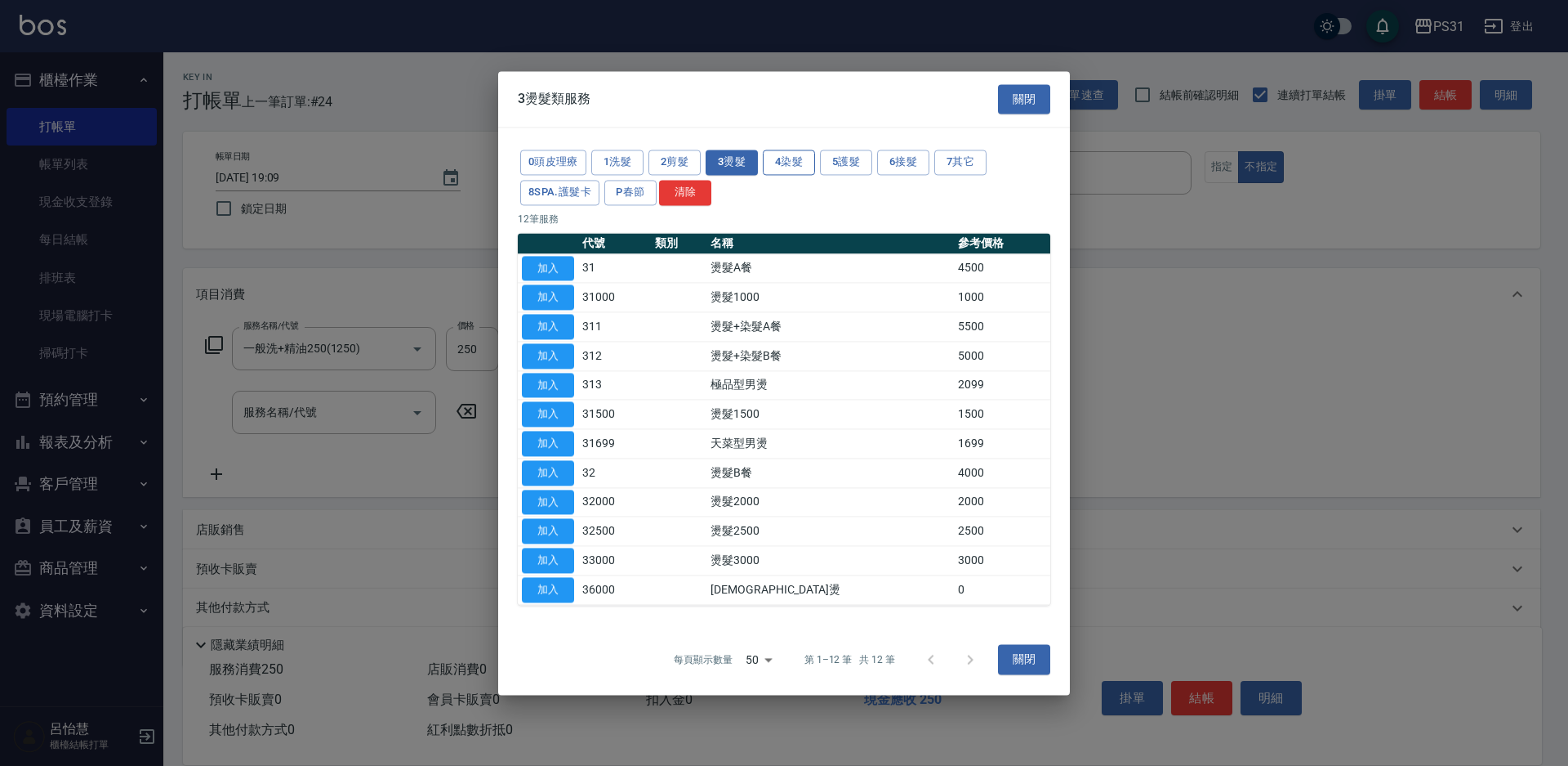
click at [807, 158] on button "4染髮" at bounding box center [789, 162] width 52 height 26
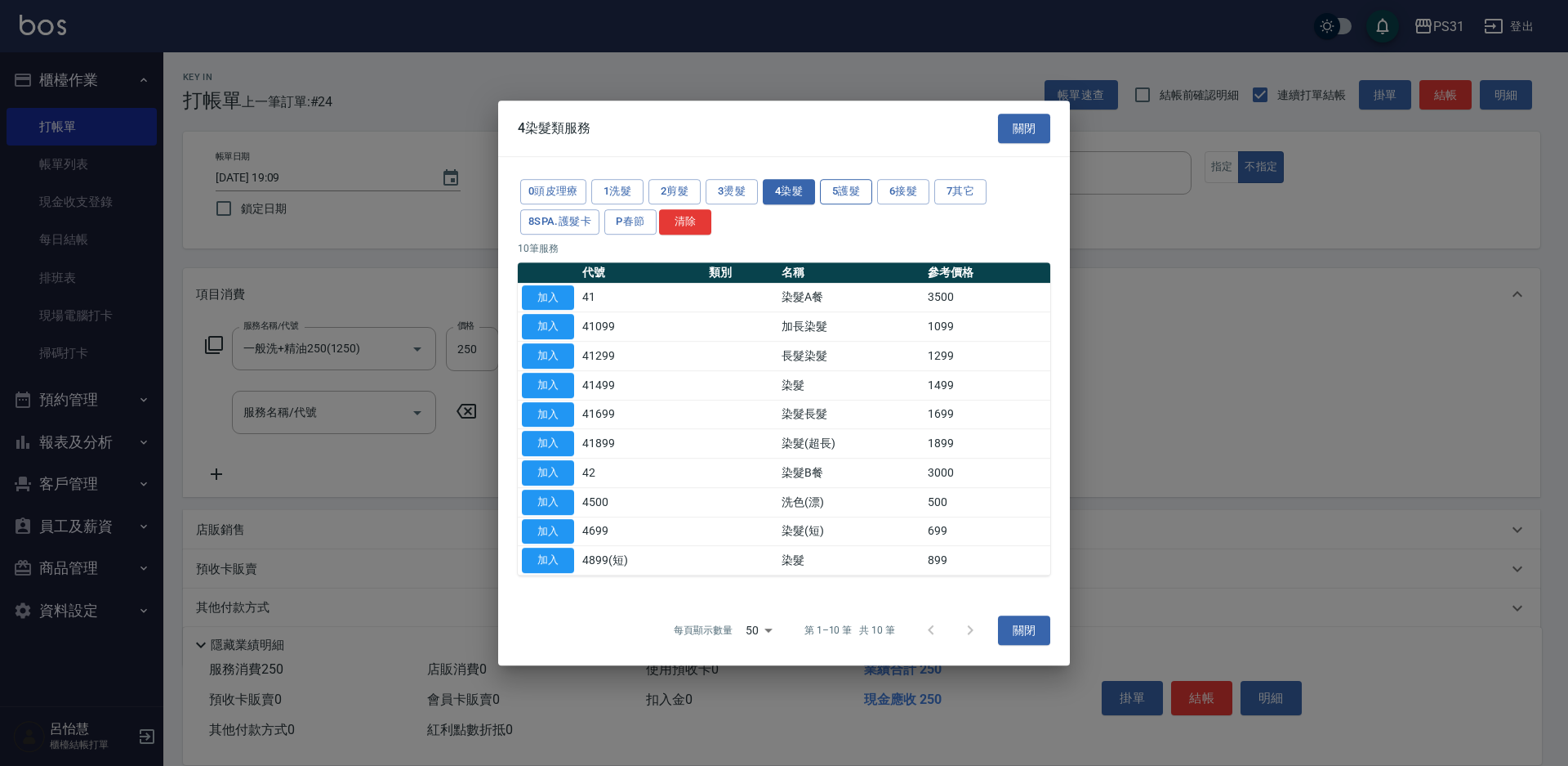
click at [848, 185] on button "5護髮" at bounding box center [845, 192] width 52 height 26
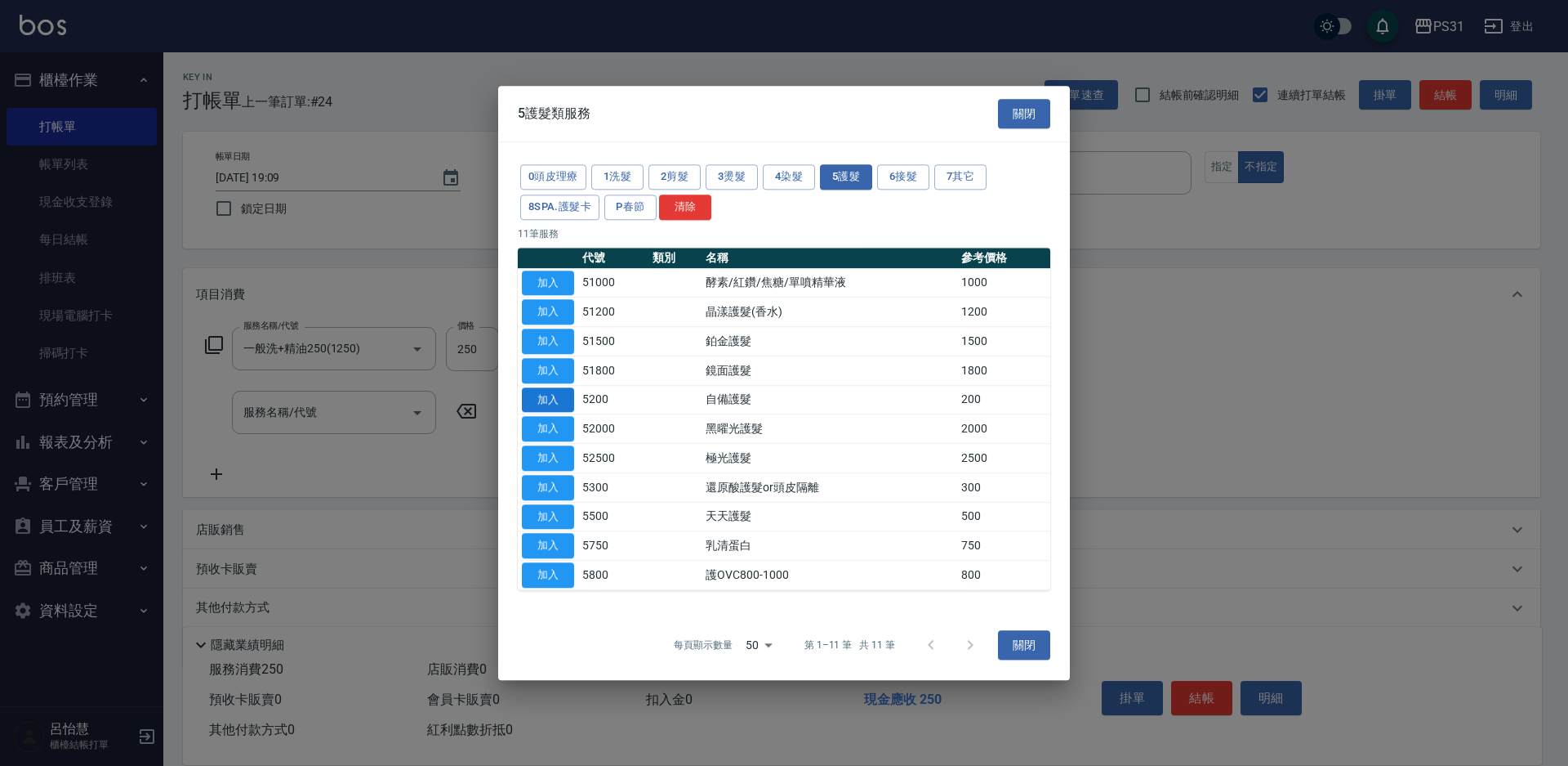
click at [552, 400] on button "加入" at bounding box center [547, 400] width 52 height 26
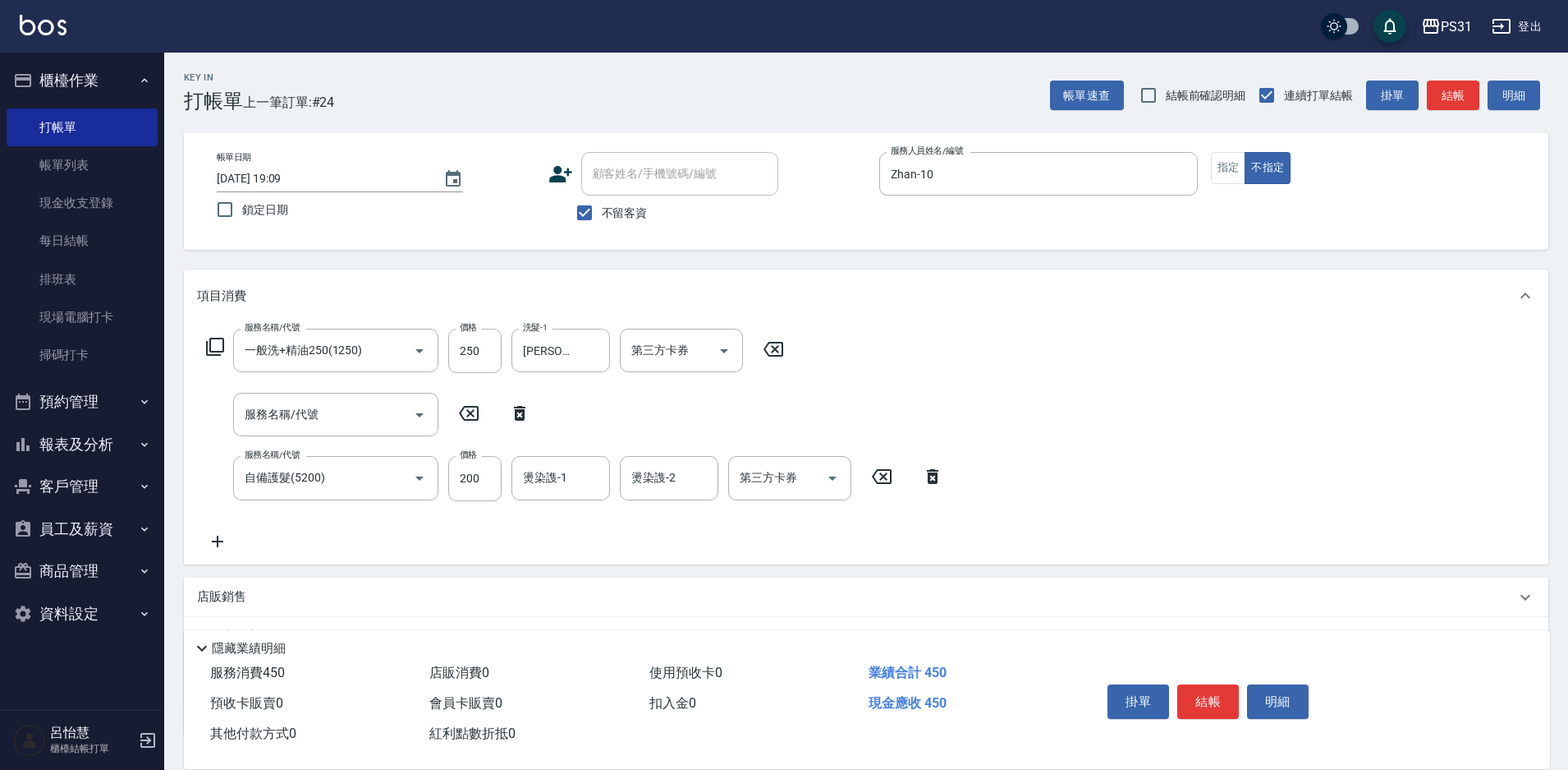
click at [470, 411] on icon at bounding box center [468, 412] width 41 height 19
click at [514, 410] on icon at bounding box center [520, 413] width 11 height 15
type input "自備護髮(5200)"
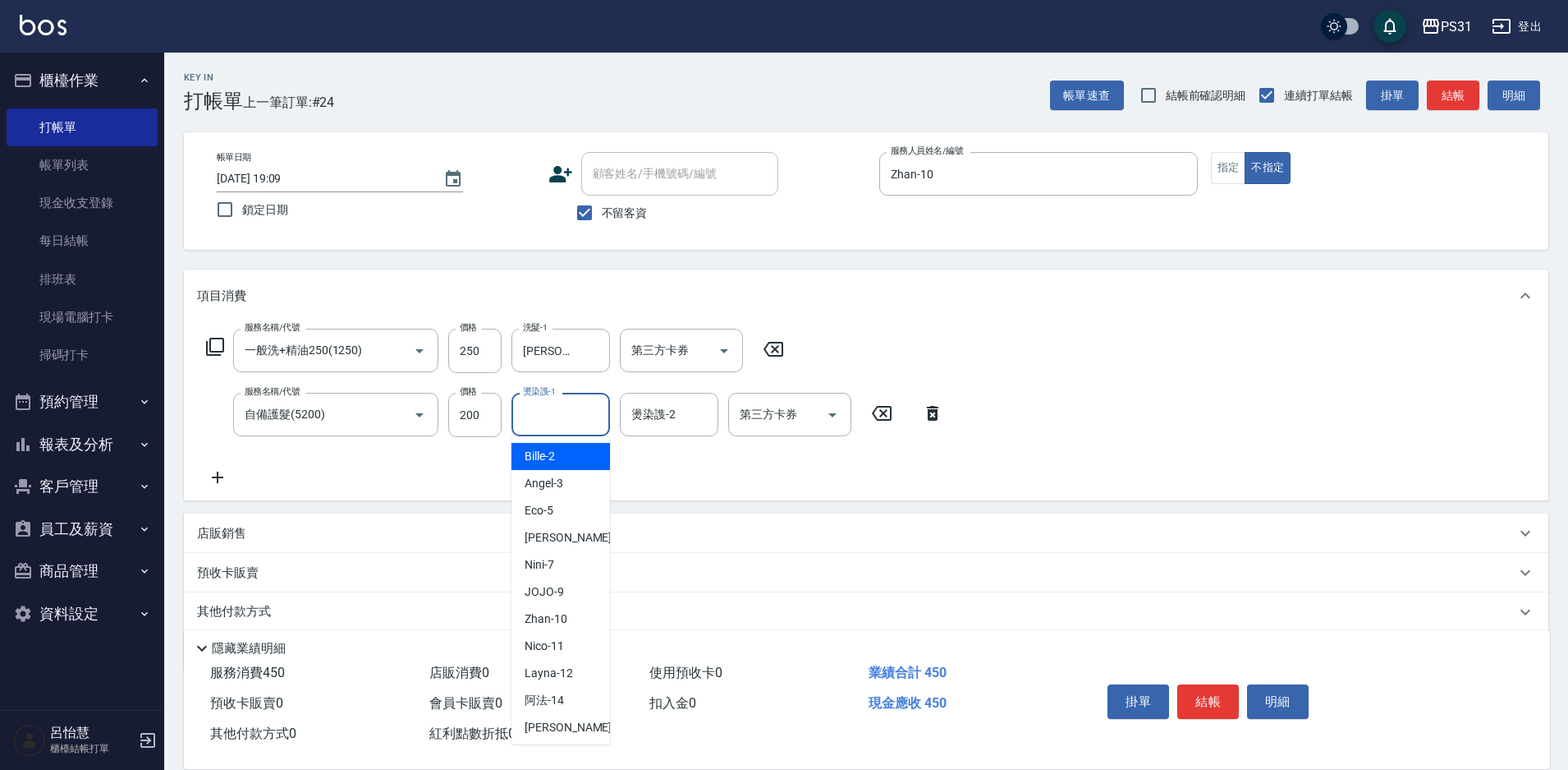
click at [550, 420] on div "燙染謢-1 燙染謢-1" at bounding box center [560, 414] width 99 height 43
type input "[PERSON_NAME]-33"
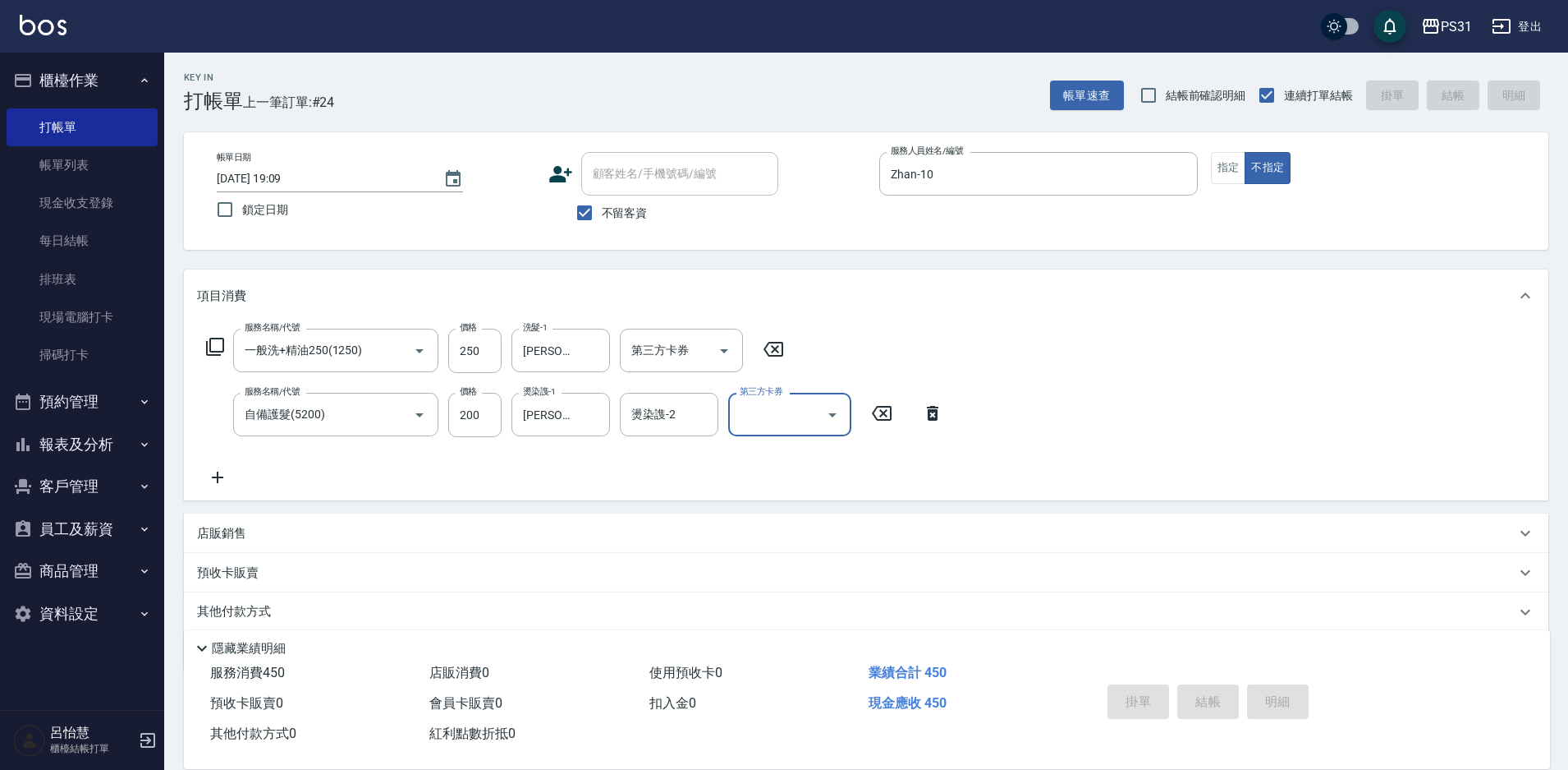
type input "[DATE] 19:10"
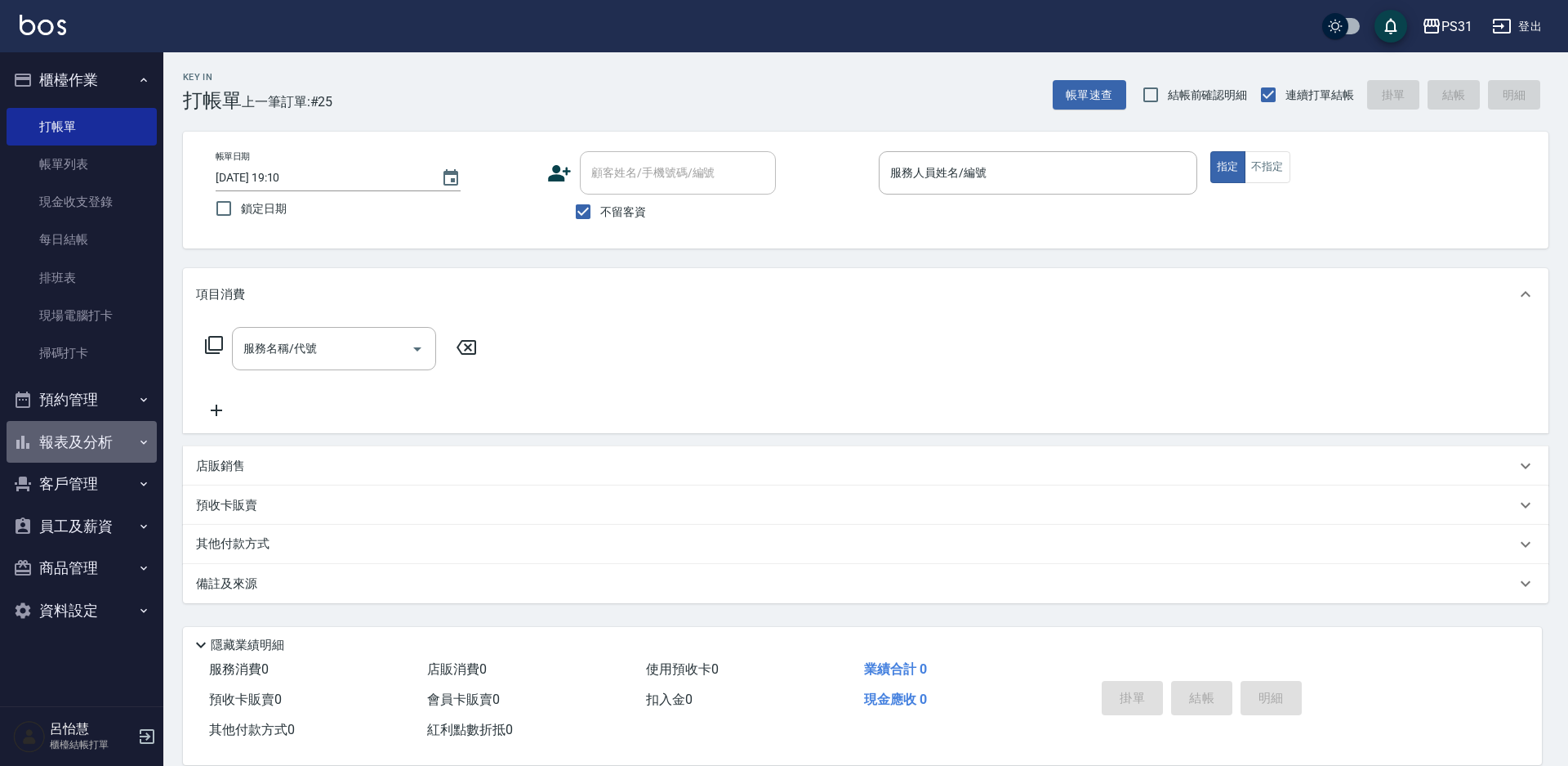
click at [99, 435] on button "報表及分析" at bounding box center [82, 442] width 150 height 42
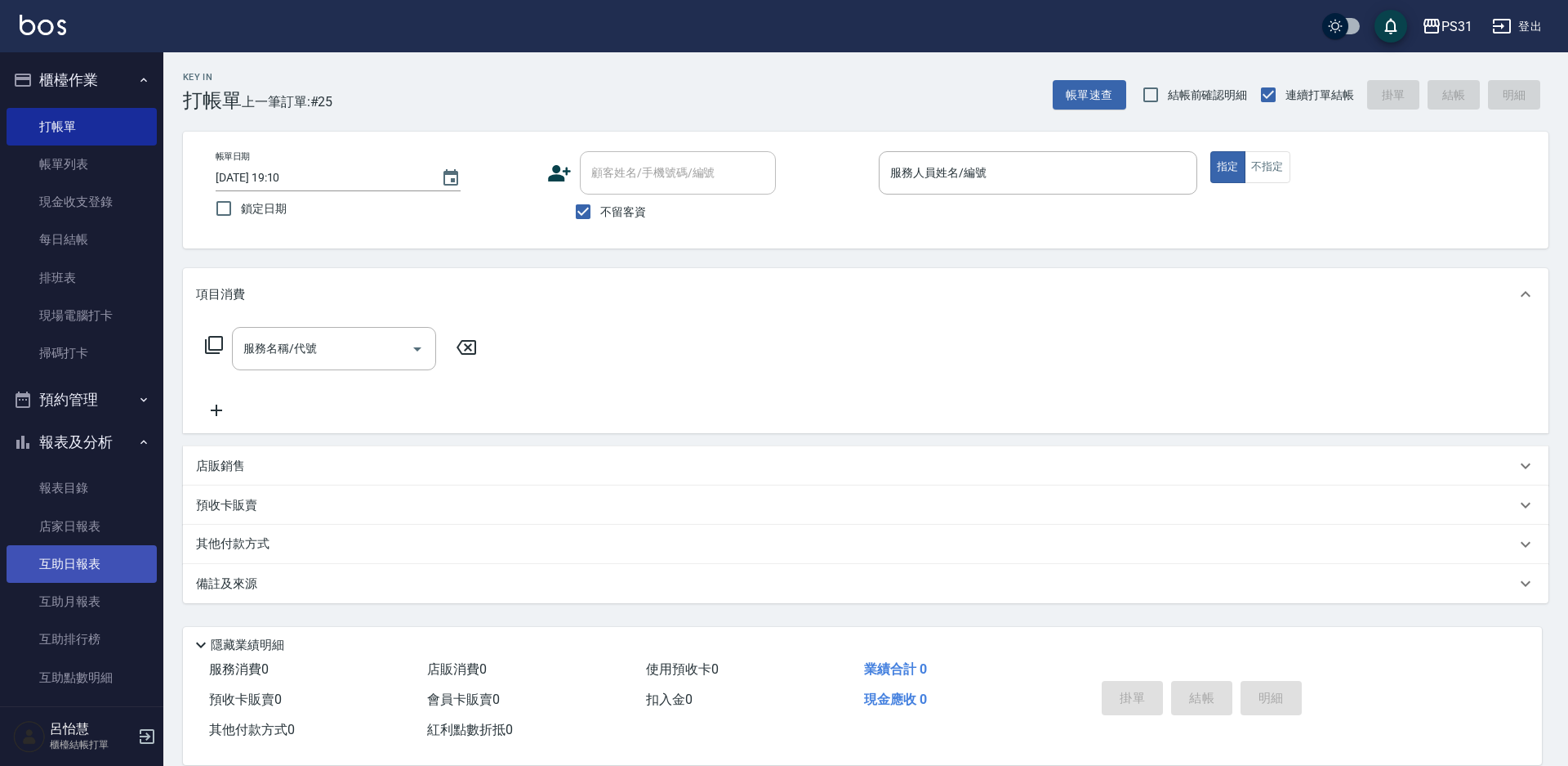
click at [95, 577] on link "互助日報表" at bounding box center [82, 563] width 150 height 38
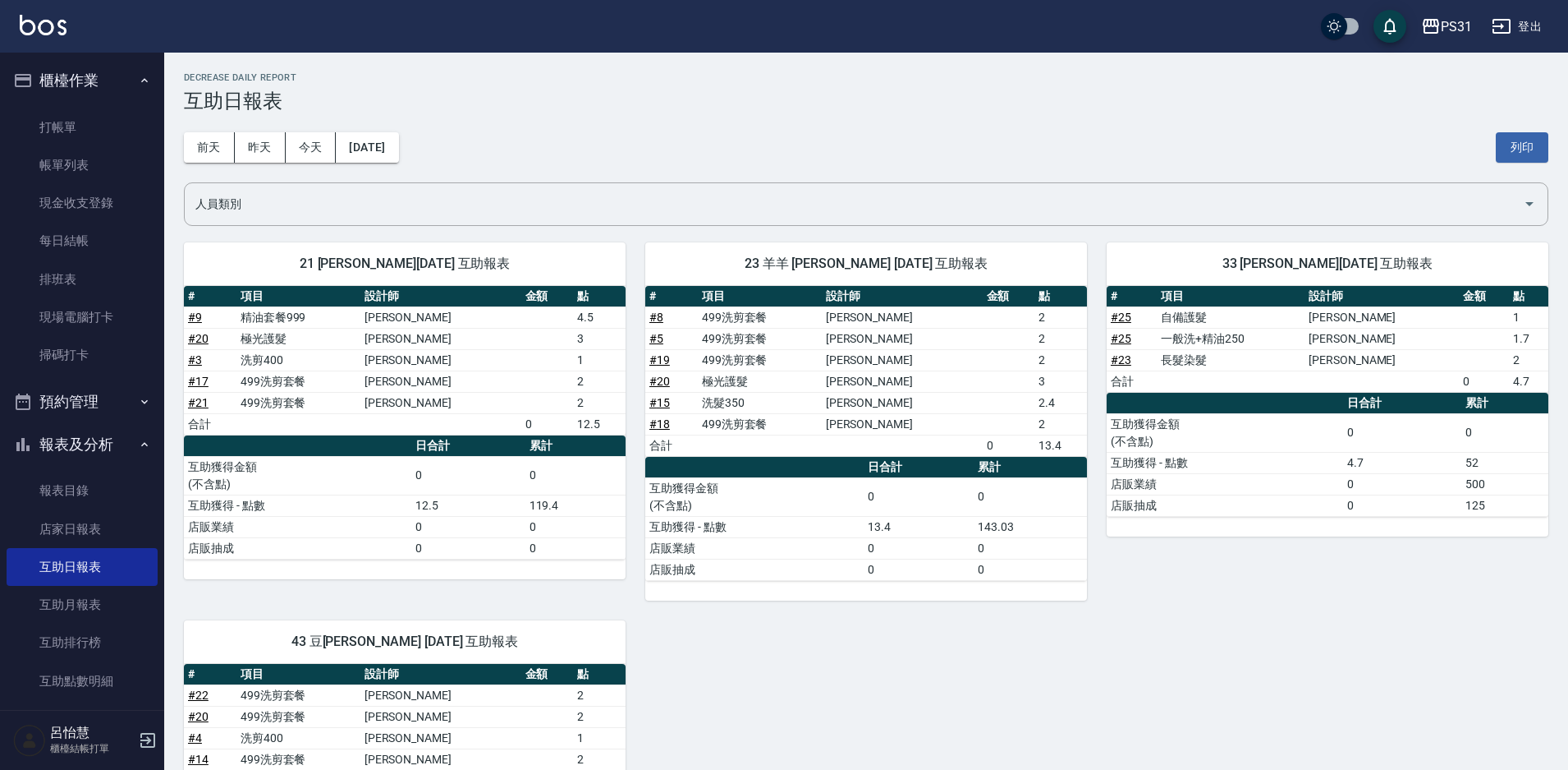
click at [95, 447] on button "報表及分析" at bounding box center [82, 444] width 151 height 42
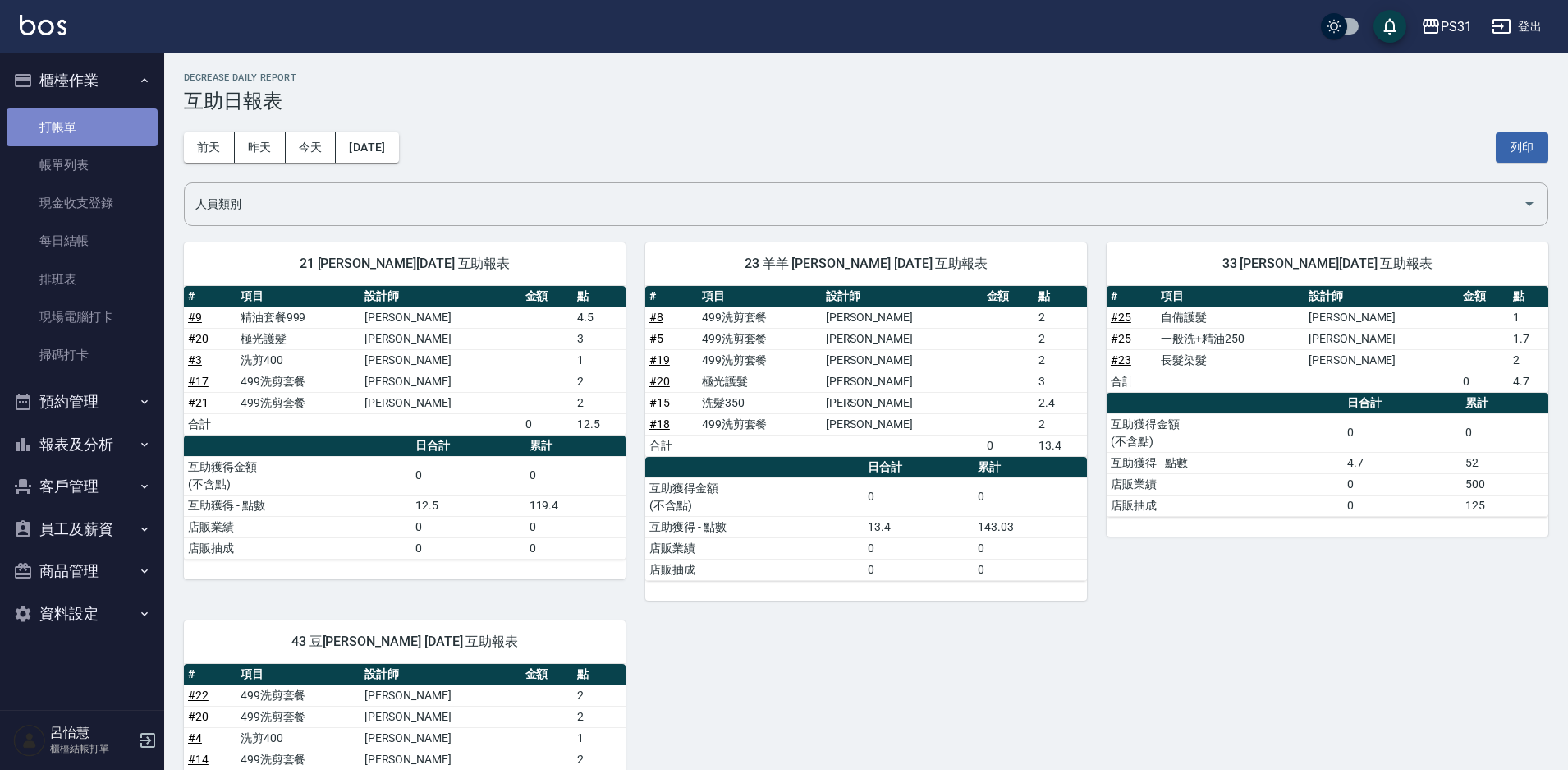
click at [89, 127] on link "打帳單" at bounding box center [82, 127] width 151 height 38
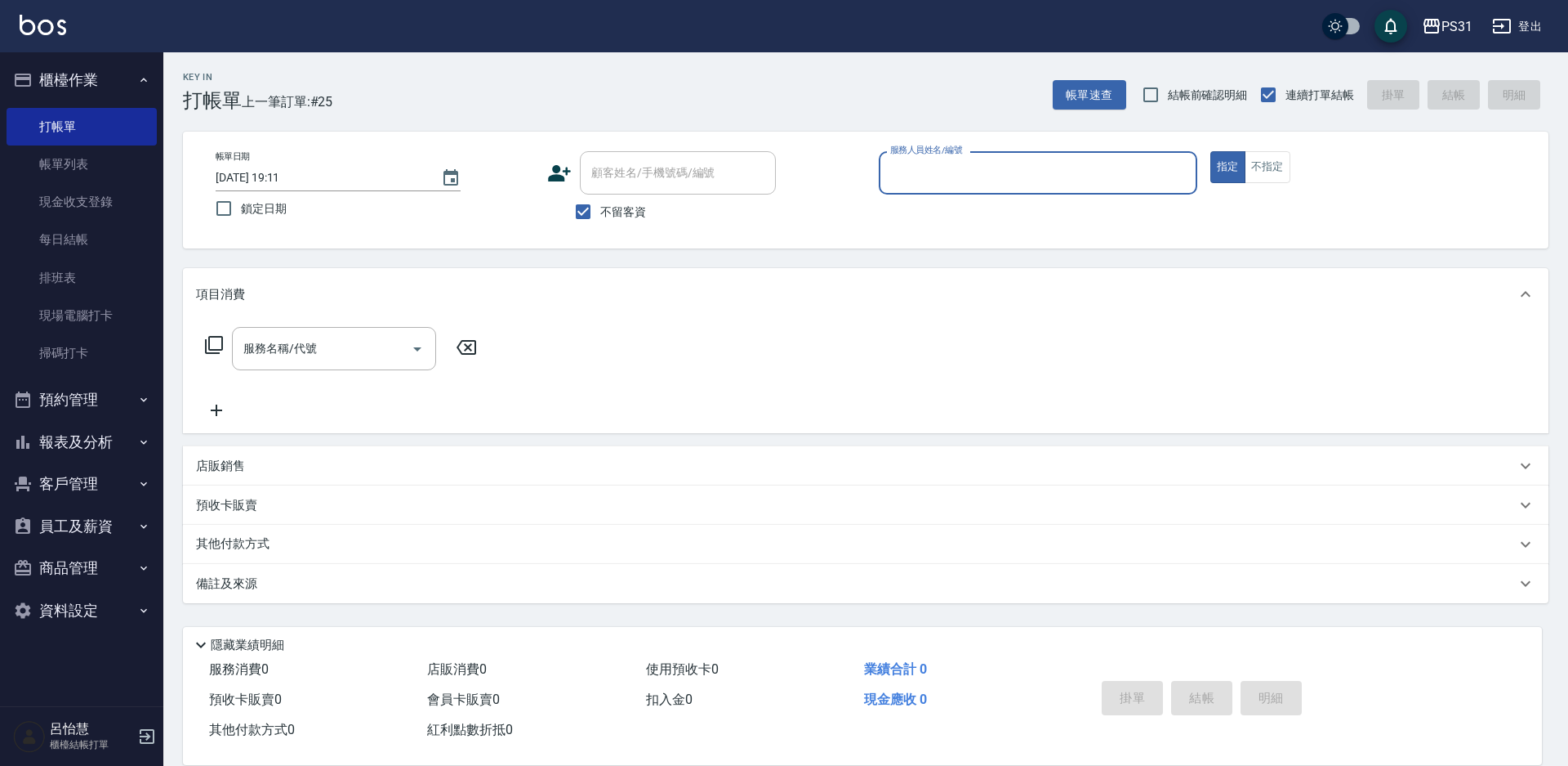
drag, startPoint x: 80, startPoint y: 168, endPoint x: 35, endPoint y: 80, distance: 98.8
click at [80, 167] on link "帳單列表" at bounding box center [82, 164] width 150 height 38
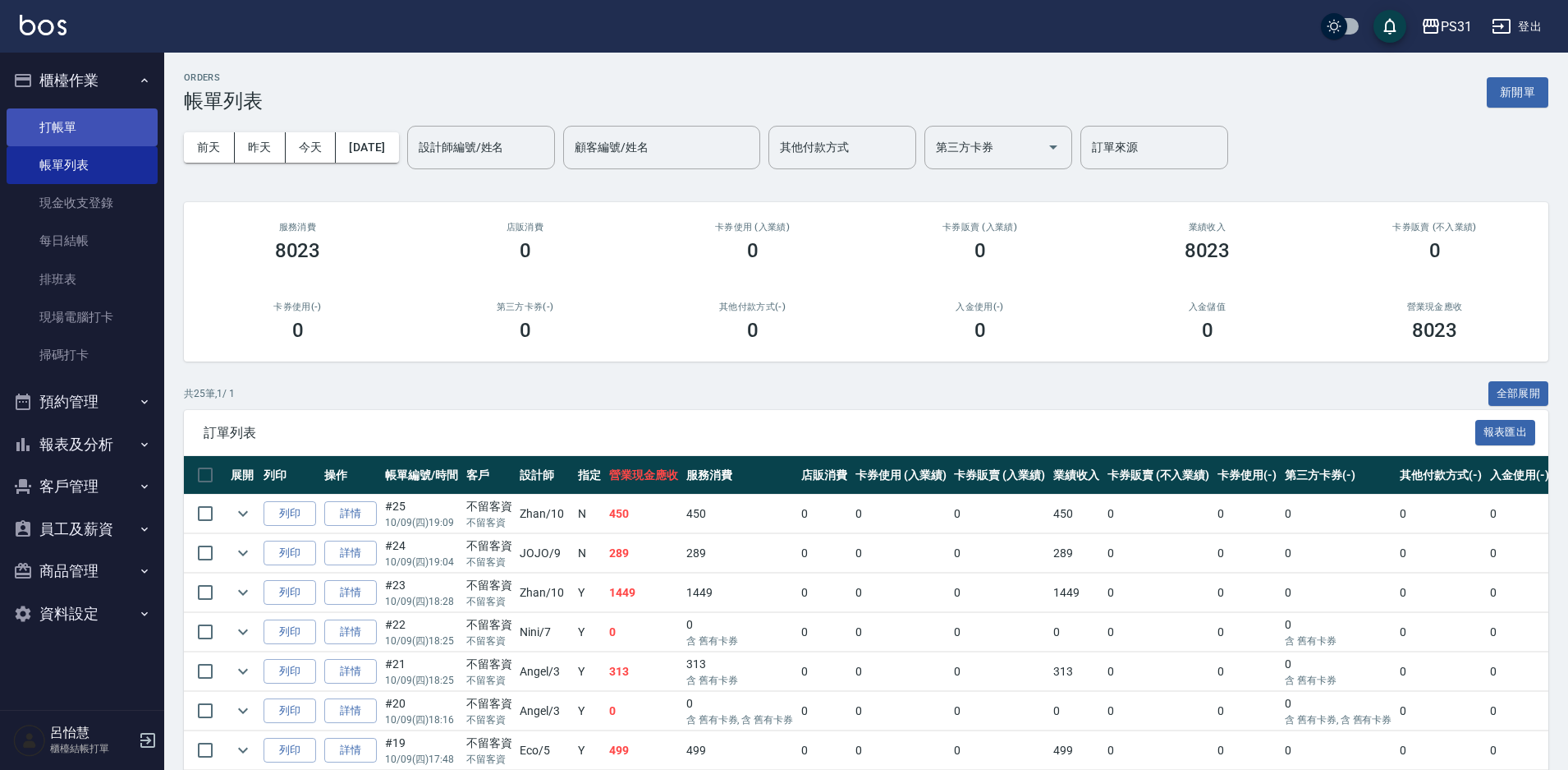
click at [56, 118] on link "打帳單" at bounding box center [82, 127] width 151 height 38
